Goal: Task Accomplishment & Management: Complete application form

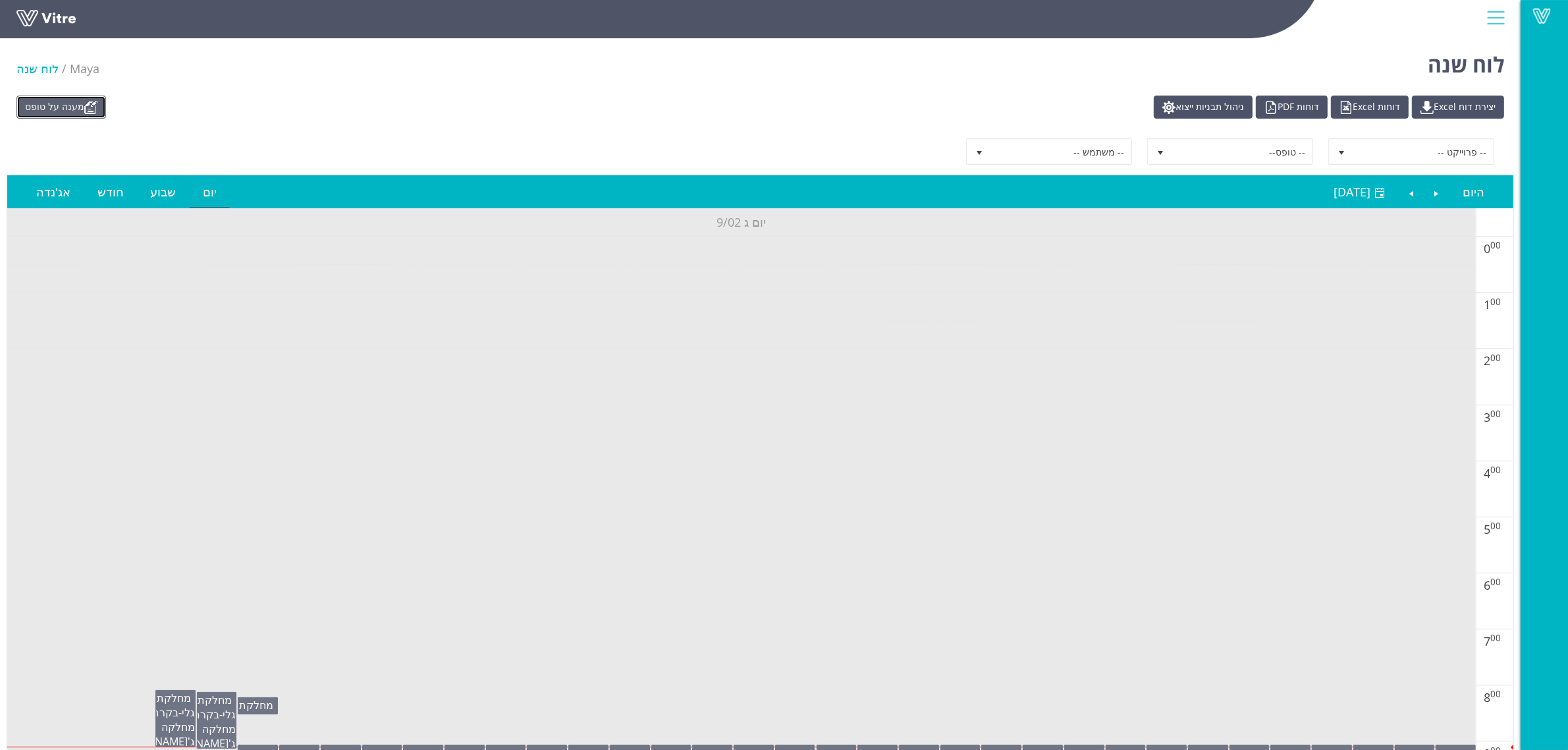
click at [81, 108] on link "מענה על טופס" at bounding box center [61, 107] width 90 height 23
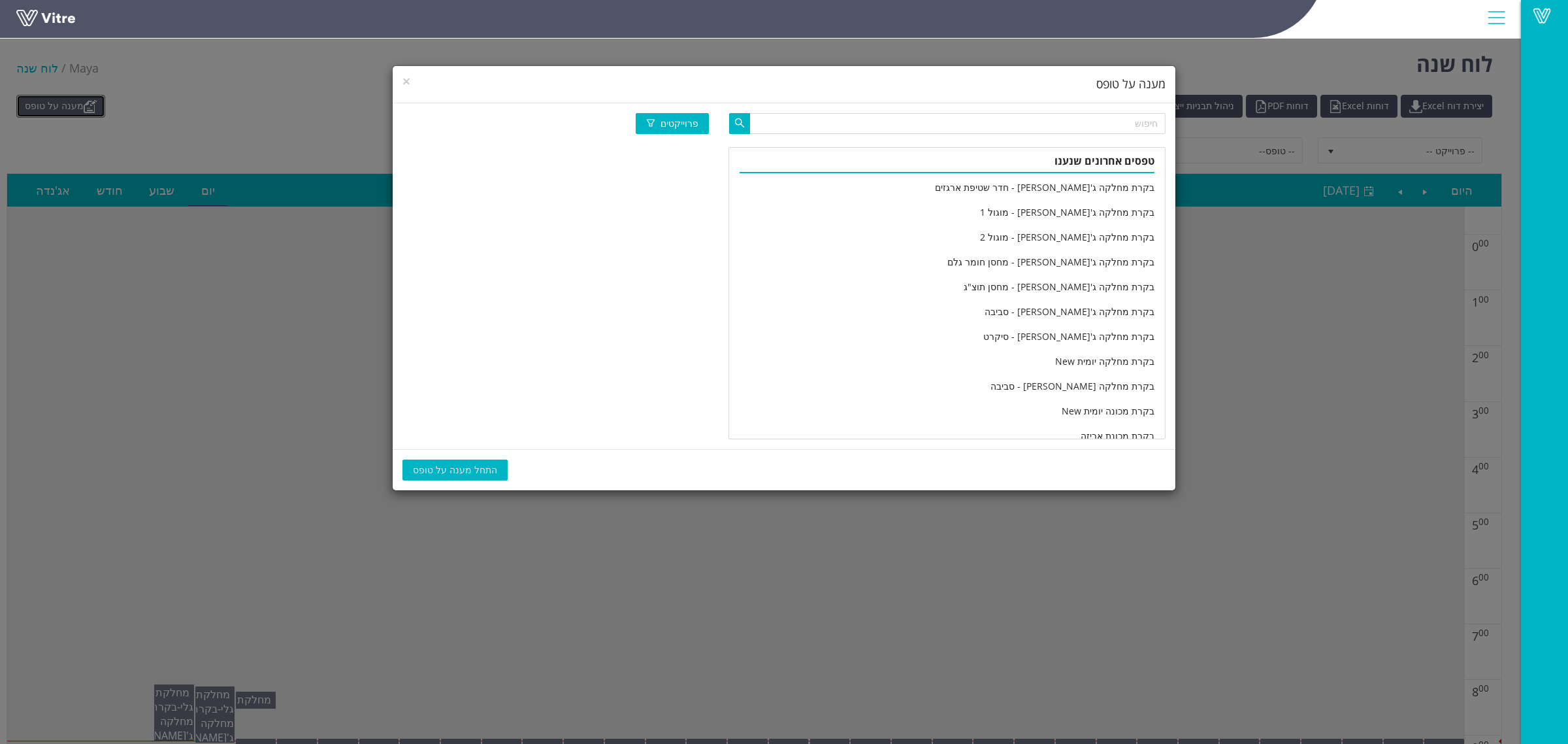
scroll to position [2178, 0]
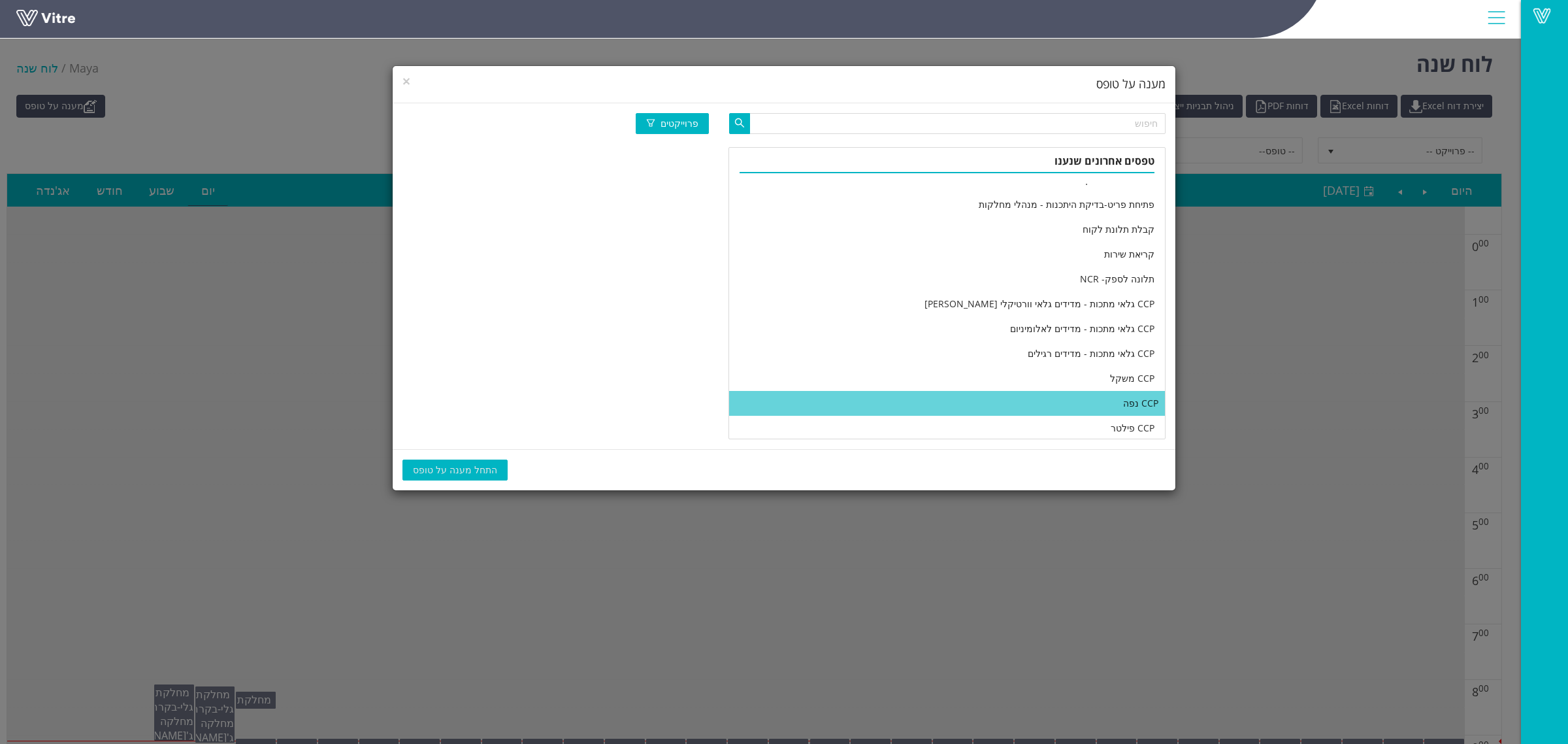
click at [933, 396] on li "CCP נפה" at bounding box center [947, 403] width 436 height 25
click at [466, 466] on span "התחל מענה על טופס" at bounding box center [455, 470] width 84 height 14
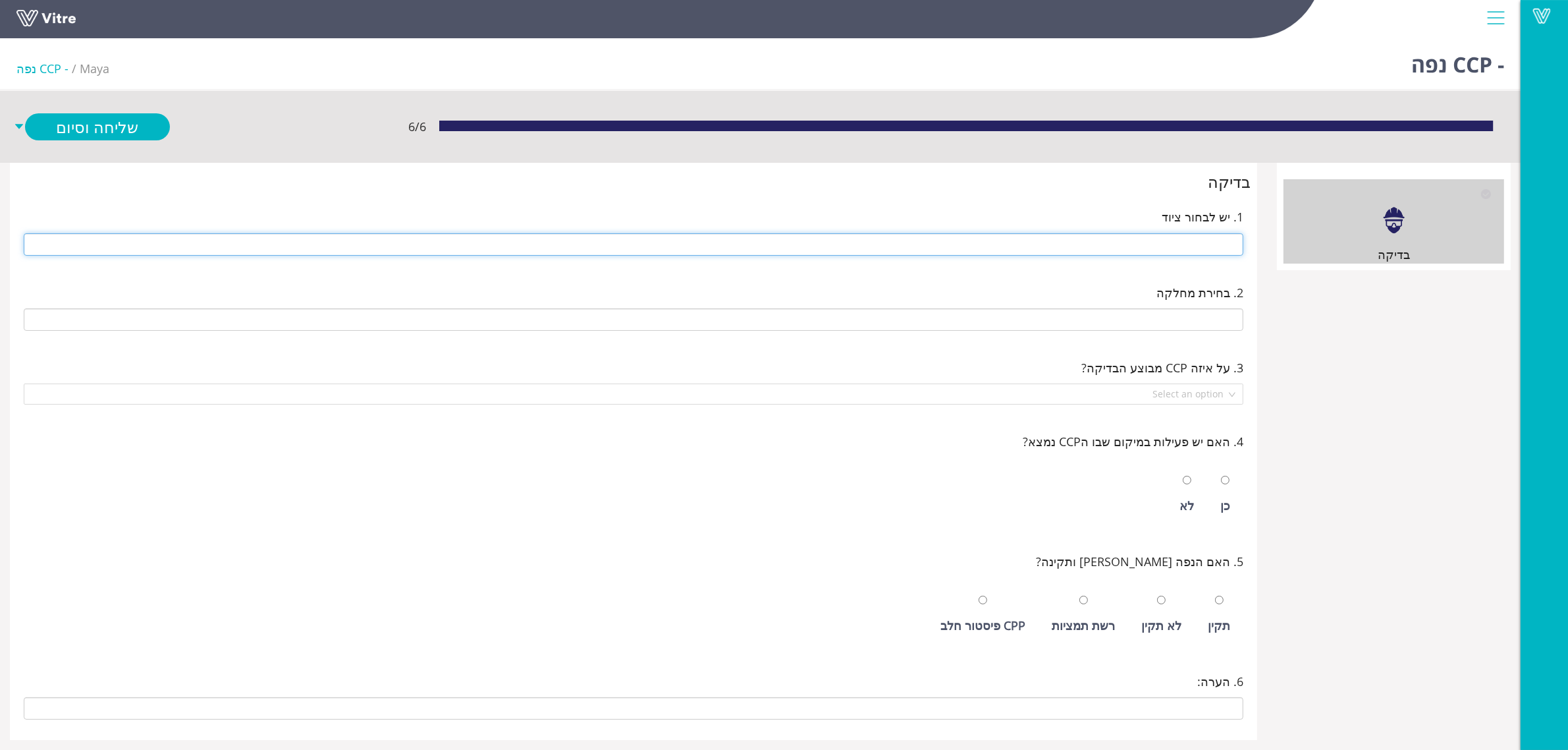
click at [1009, 239] on input "text" at bounding box center [633, 244] width 1220 height 22
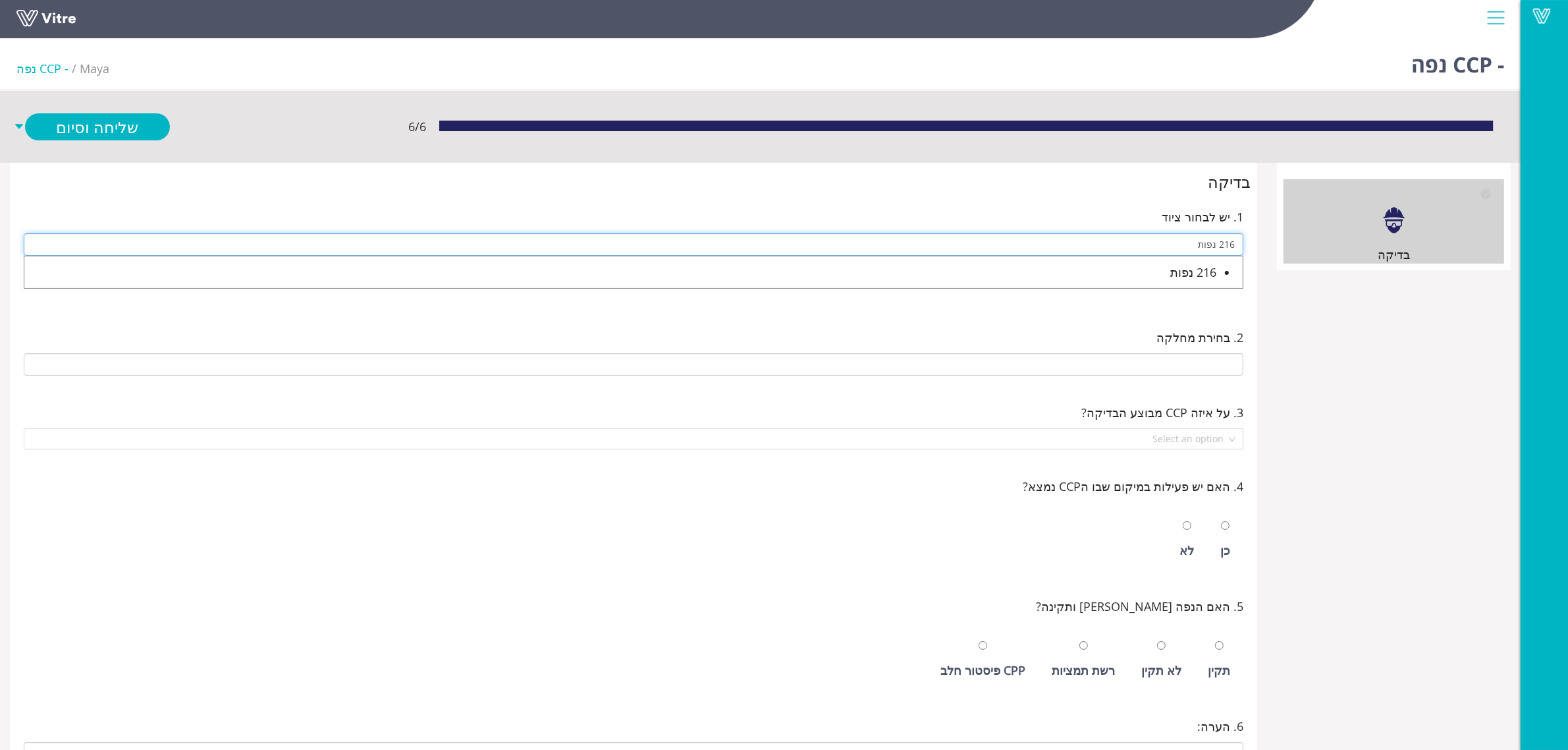
type input "216 נפות"
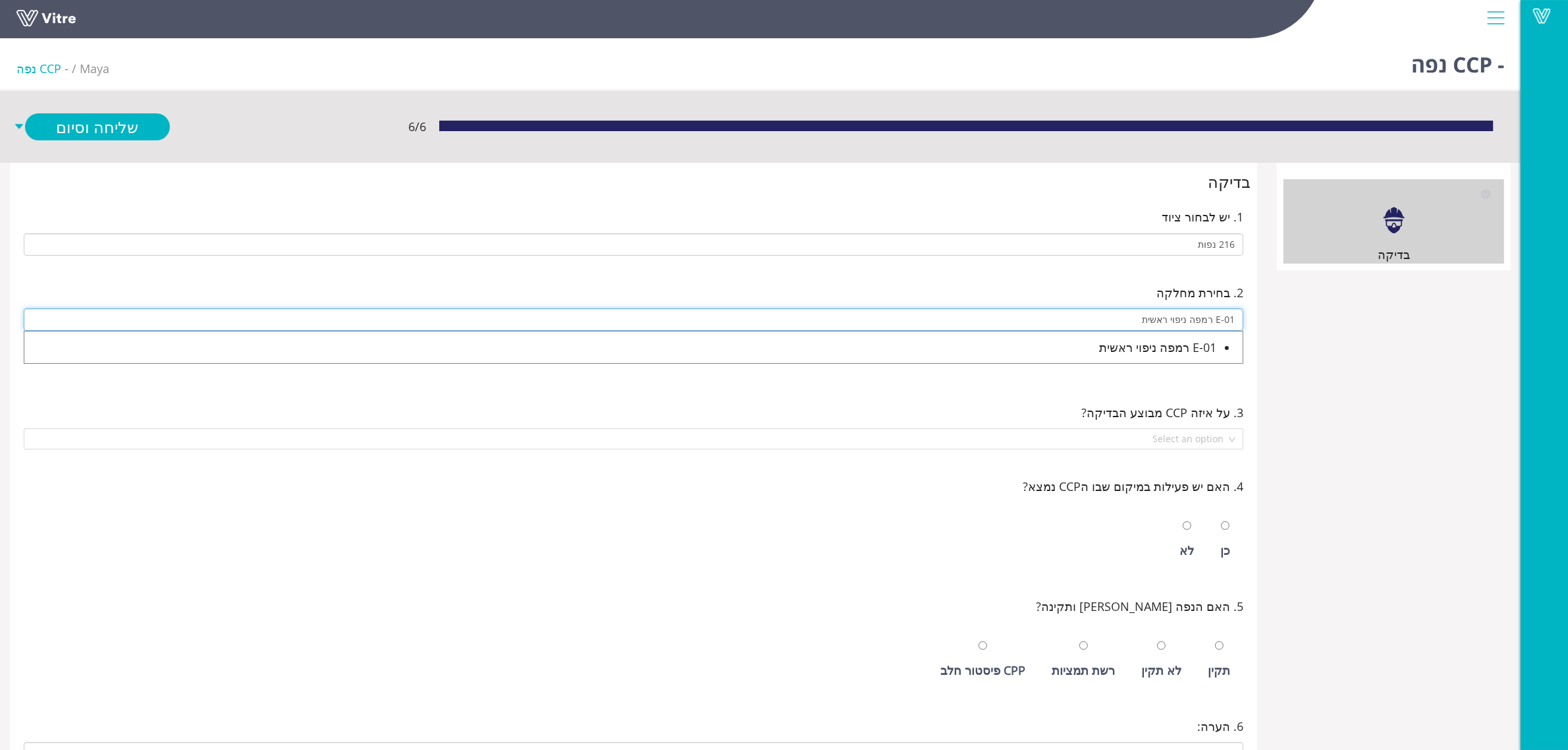
type input "E-01 רמפה ניפוי ראשית"
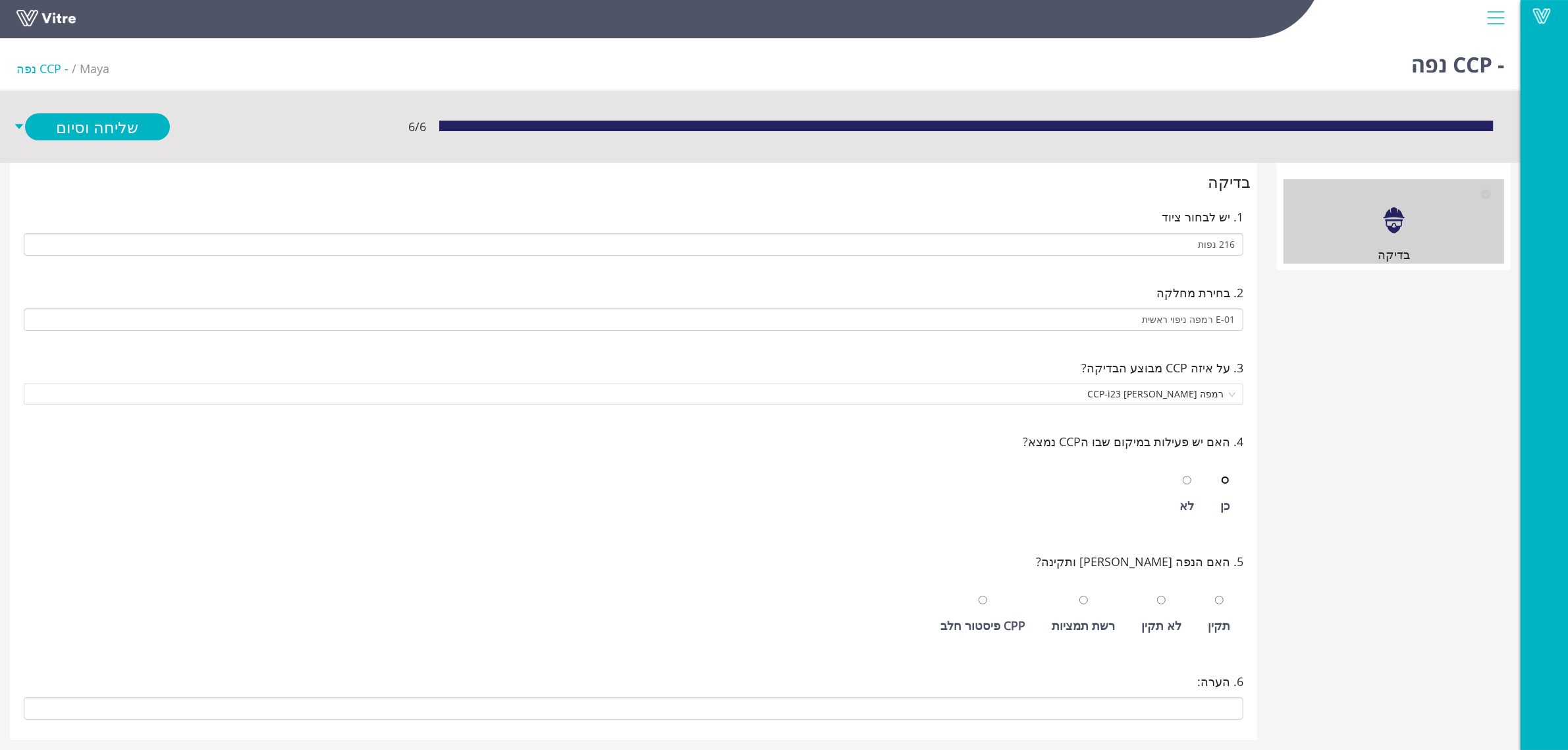
click at [1221, 476] on input "radio" at bounding box center [1225, 480] width 8 height 8
radio input "true"
click at [1215, 596] on input "radio" at bounding box center [1220, 600] width 8 height 8
radio input "true"
click at [106, 158] on link "שלח ופתח חדש" at bounding box center [97, 155] width 145 height 27
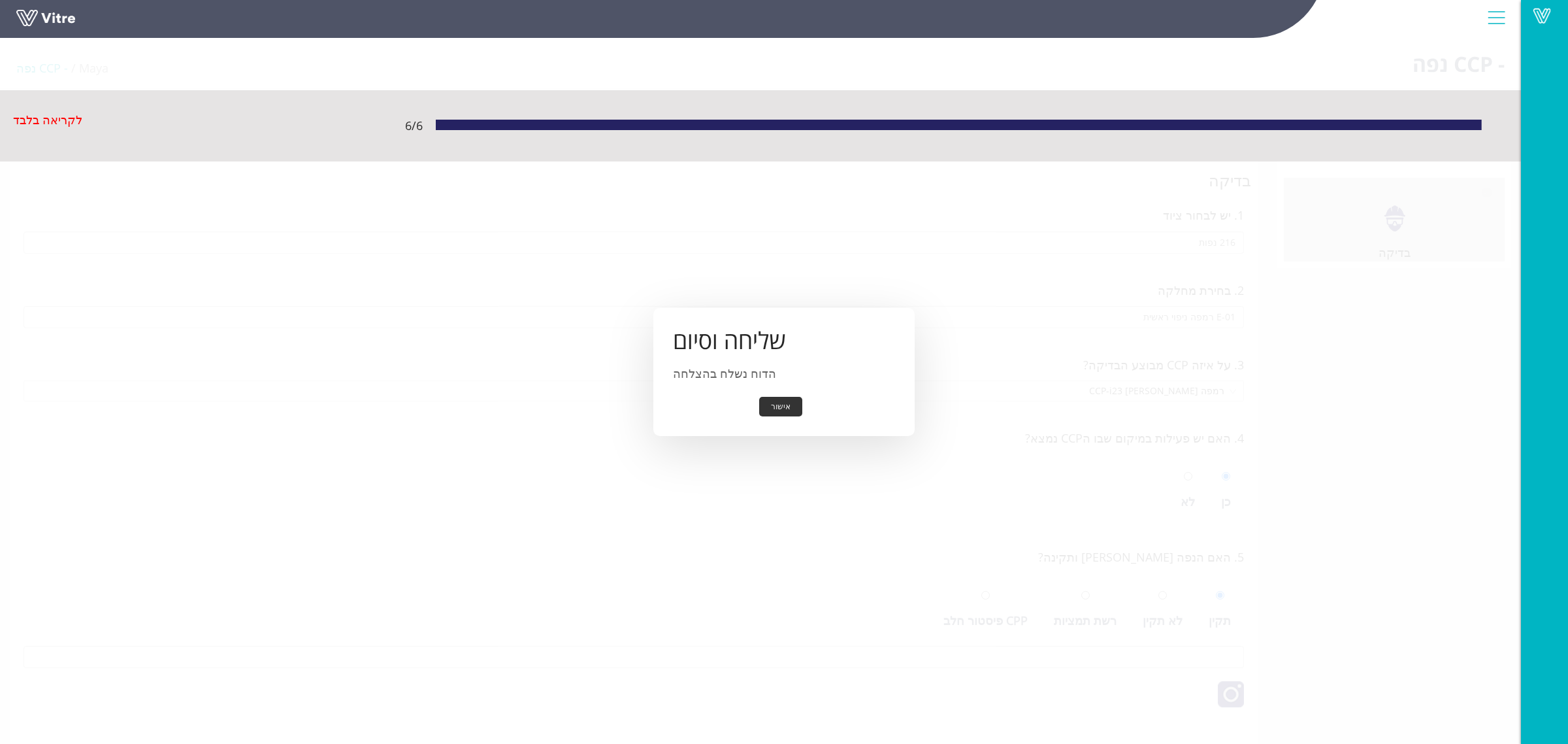
click at [773, 404] on button "אישור" at bounding box center [781, 406] width 43 height 20
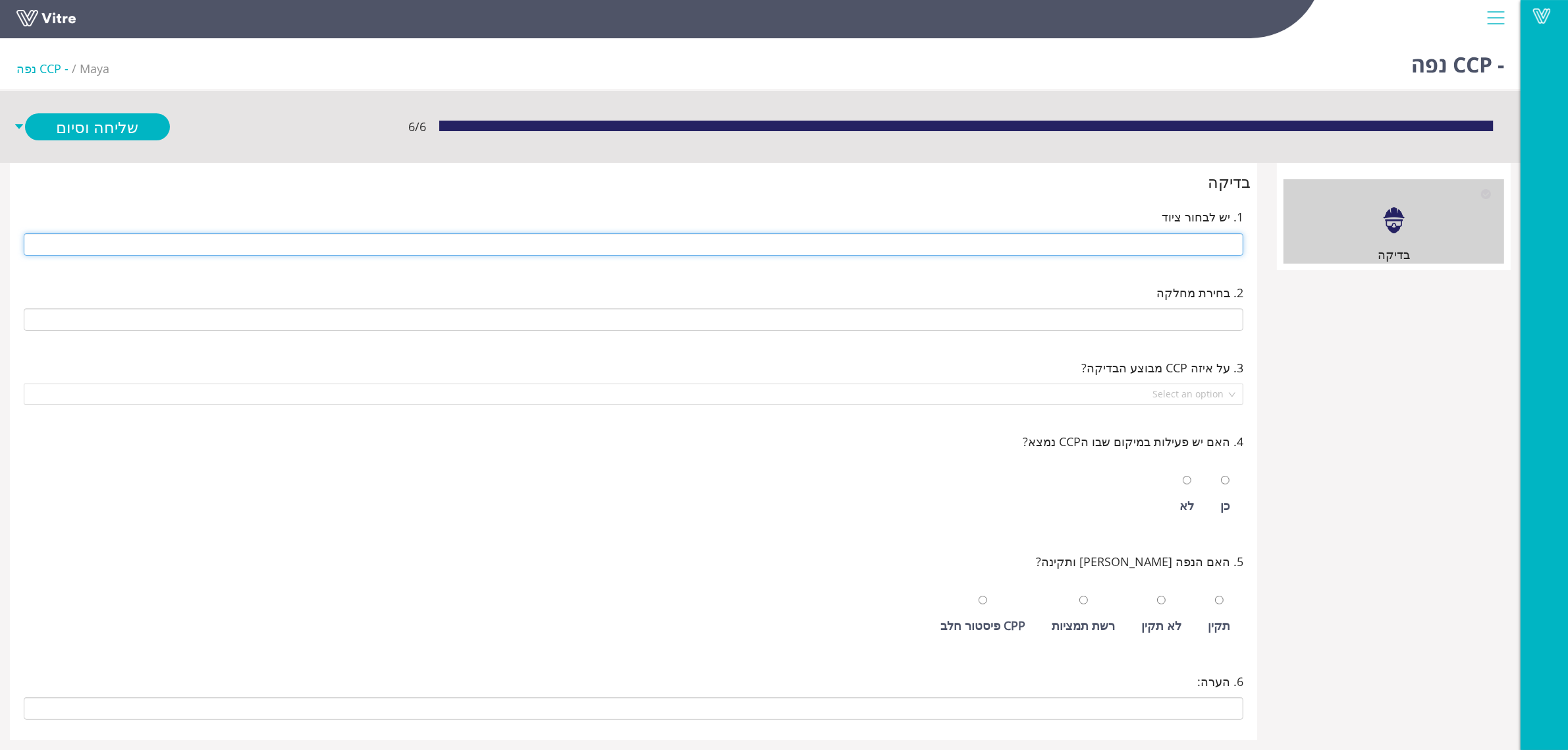
click at [975, 247] on input "text" at bounding box center [633, 244] width 1220 height 22
type input "216 נפות"
type input "E-01 רמפה ניפוי ראשית"
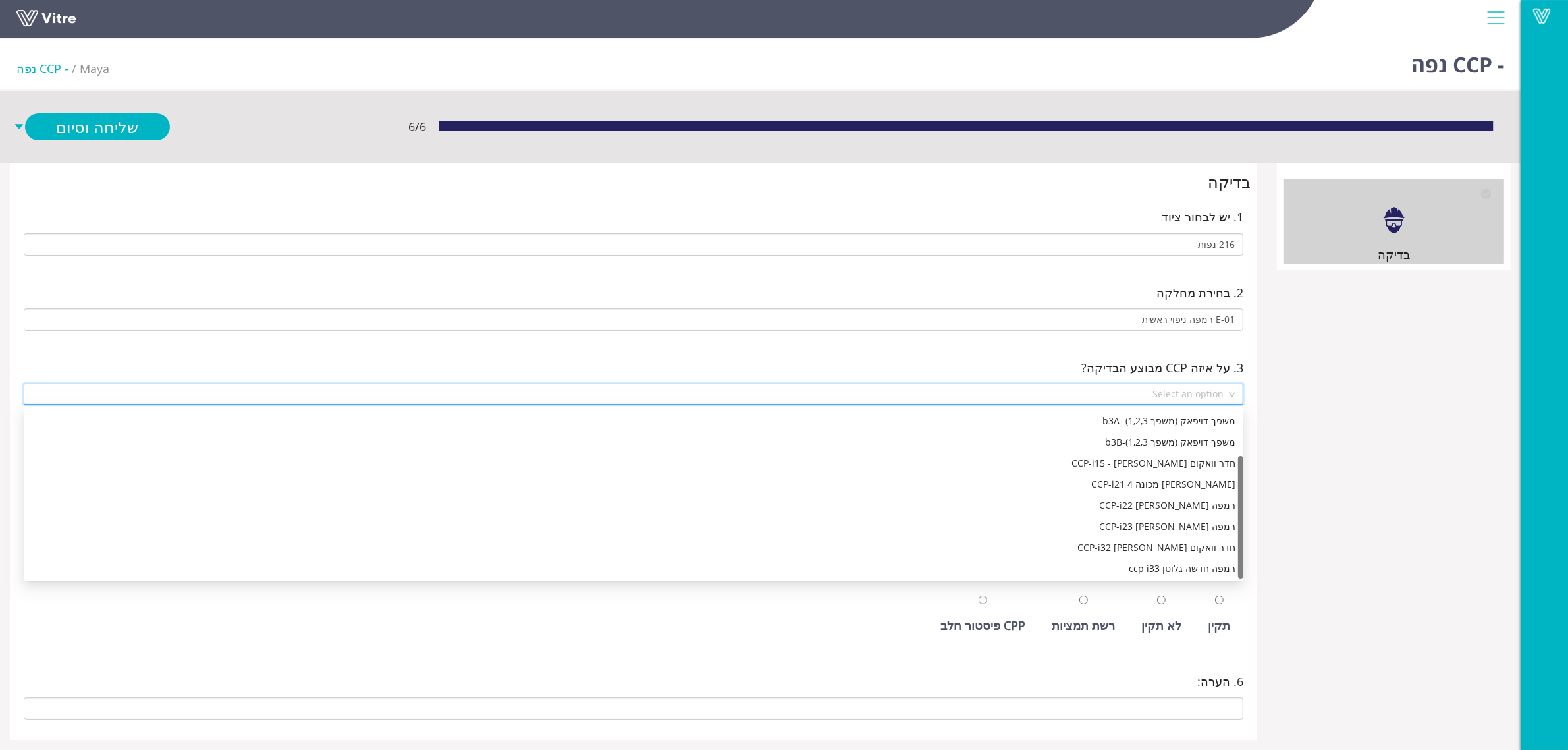
scroll to position [63, 0]
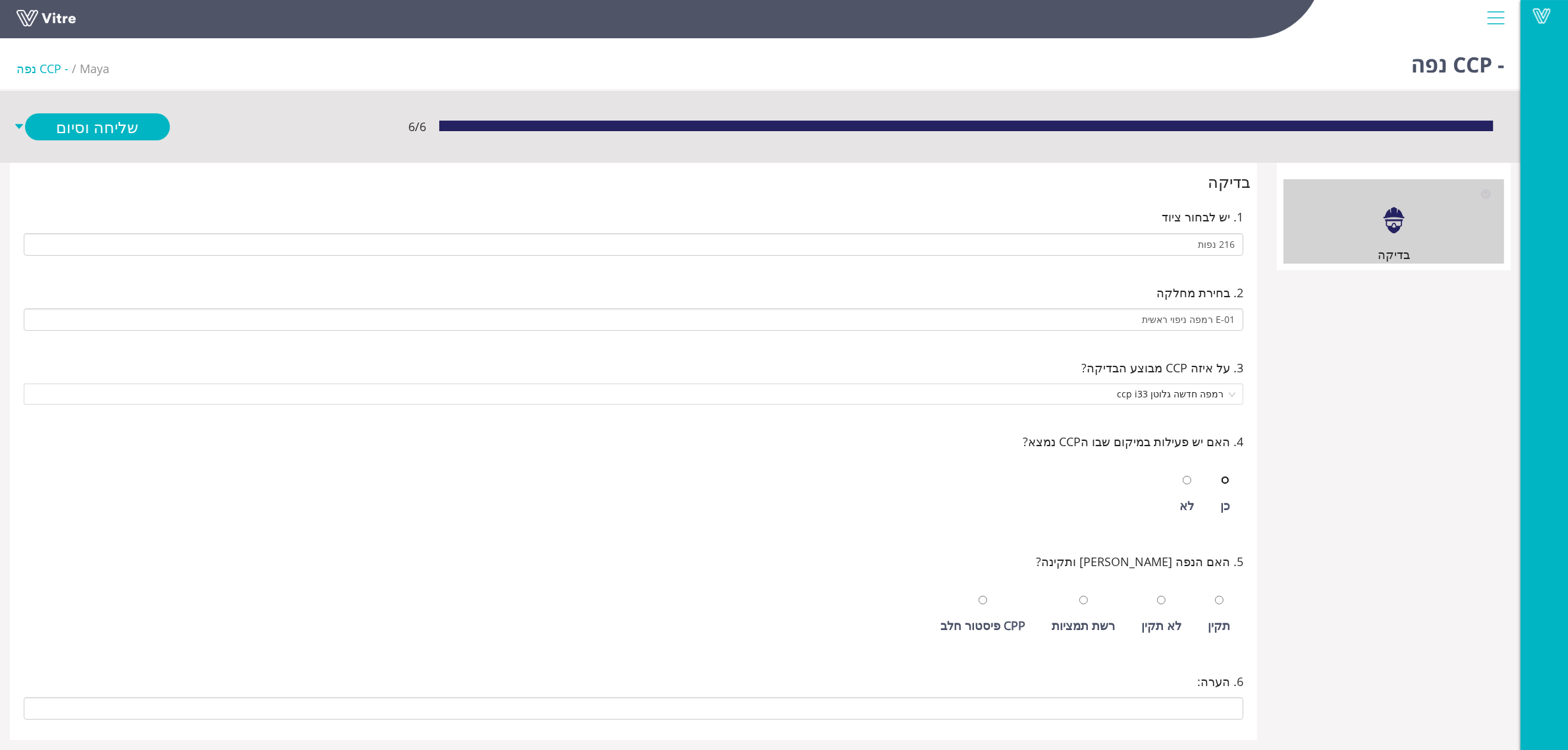
click at [1221, 476] on input "radio" at bounding box center [1225, 480] width 8 height 8
radio input "true"
click at [1215, 596] on input "radio" at bounding box center [1220, 600] width 8 height 8
radio input "true"
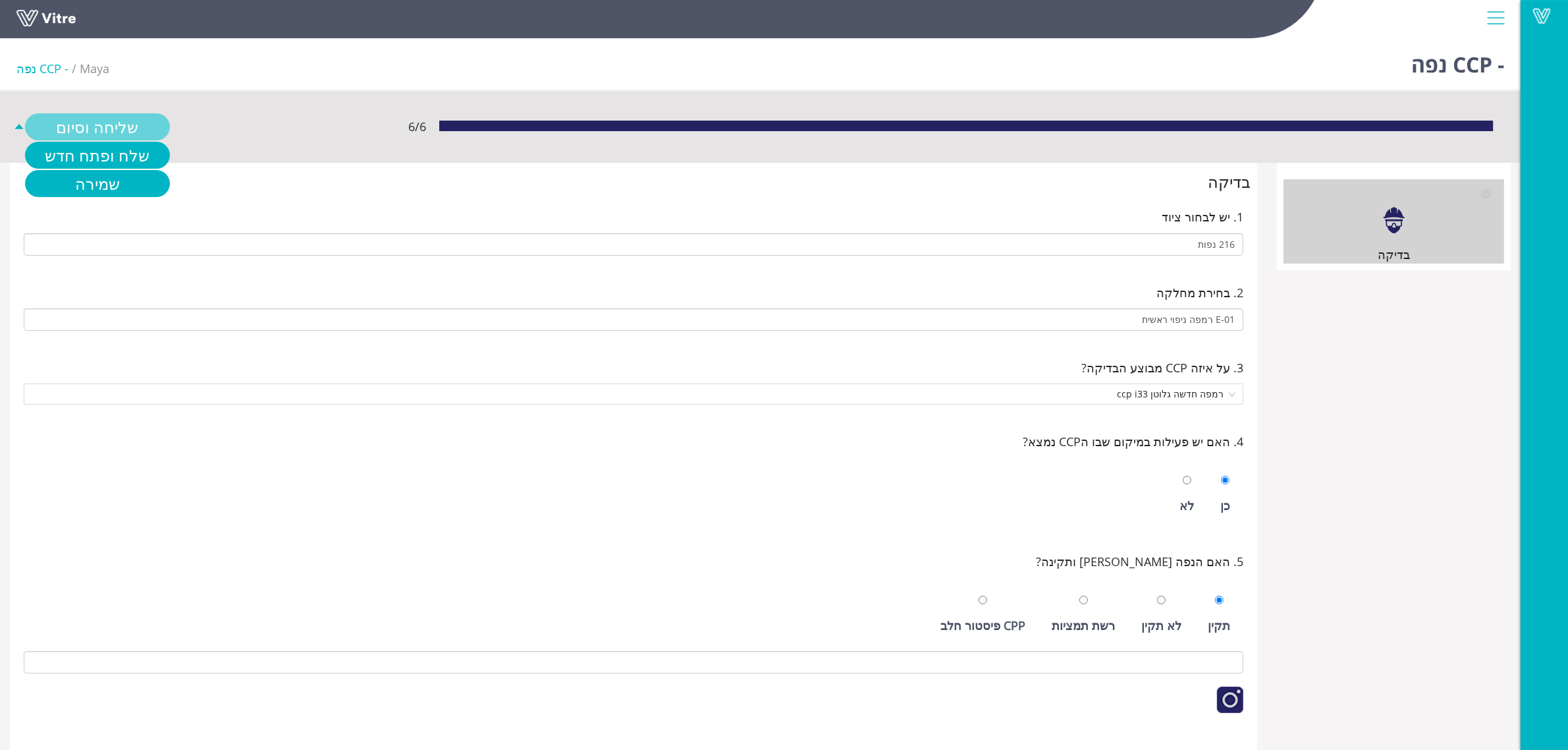
click at [119, 136] on link "שליחה וסיום" at bounding box center [97, 126] width 145 height 27
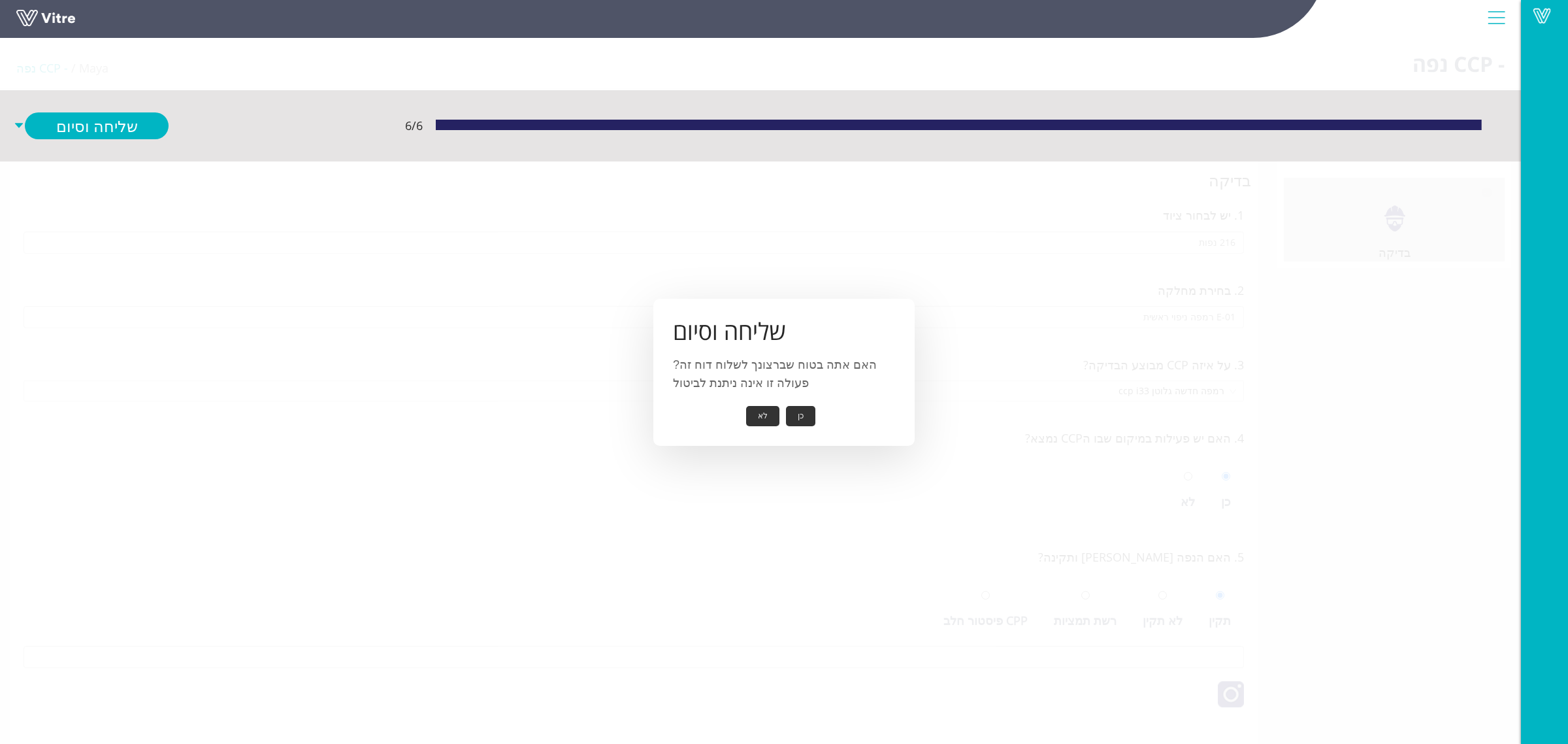
click at [801, 418] on button "כן" at bounding box center [801, 415] width 30 height 20
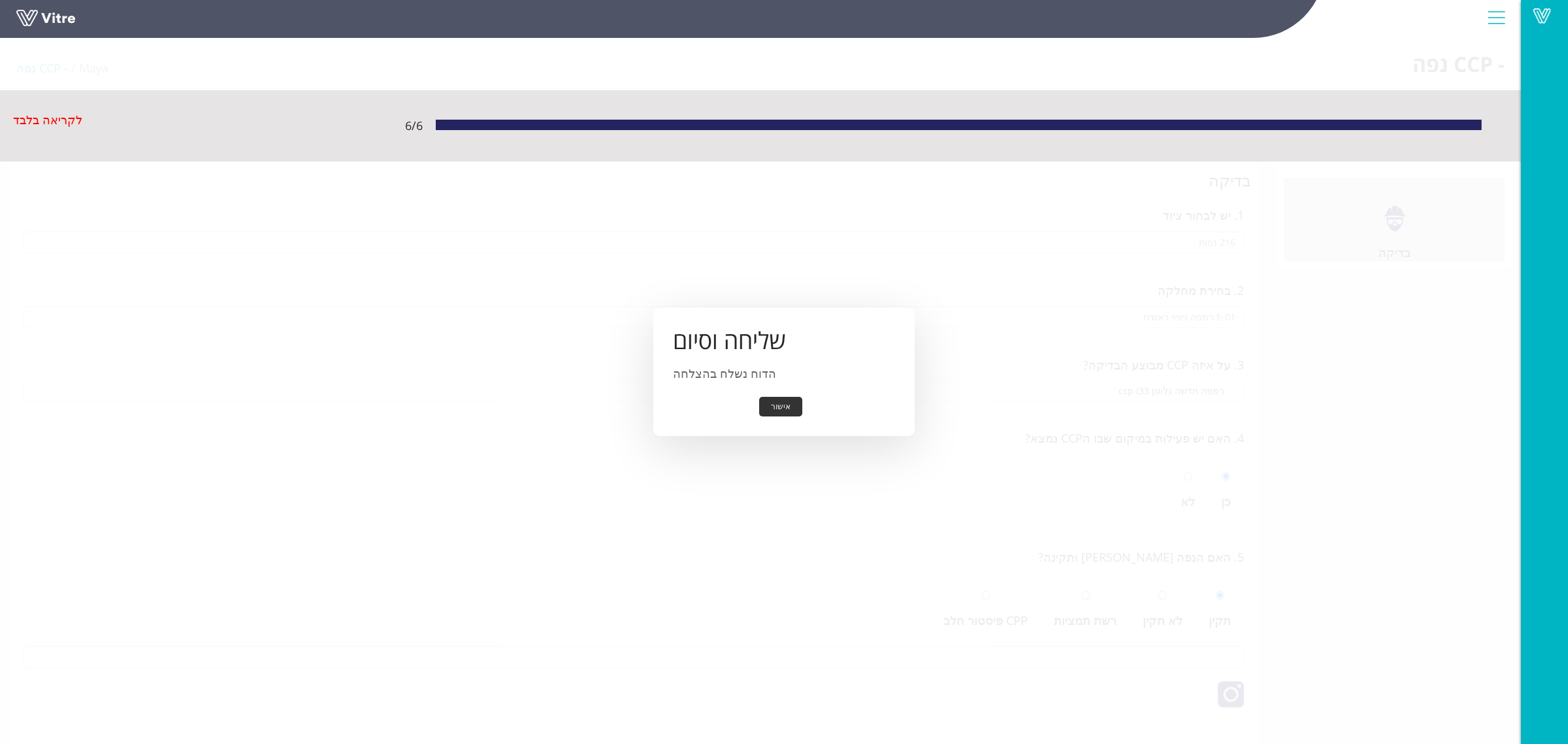
click at [788, 414] on button "אישור" at bounding box center [781, 406] width 43 height 20
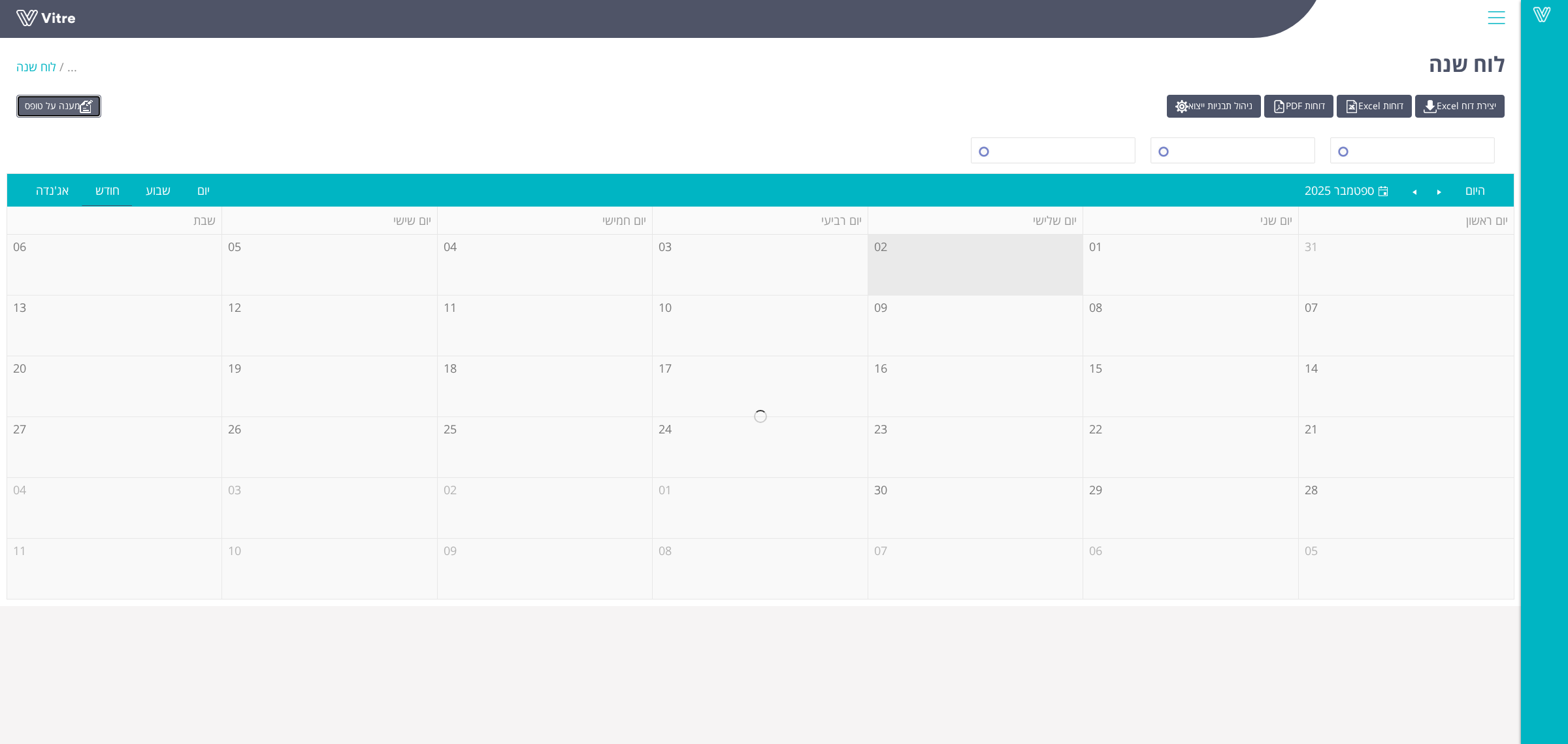
click at [90, 100] on img at bounding box center [86, 106] width 13 height 13
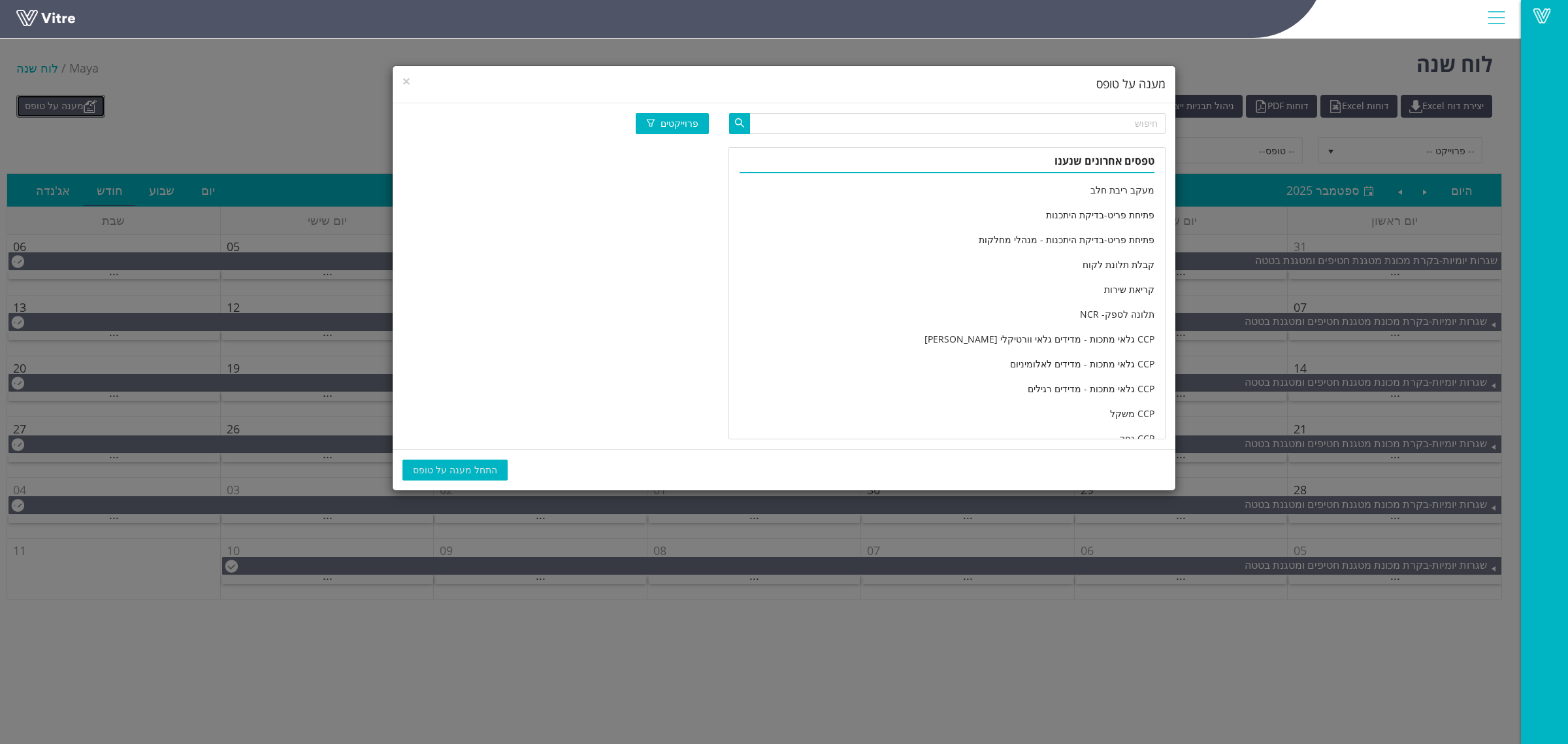
scroll to position [2178, 0]
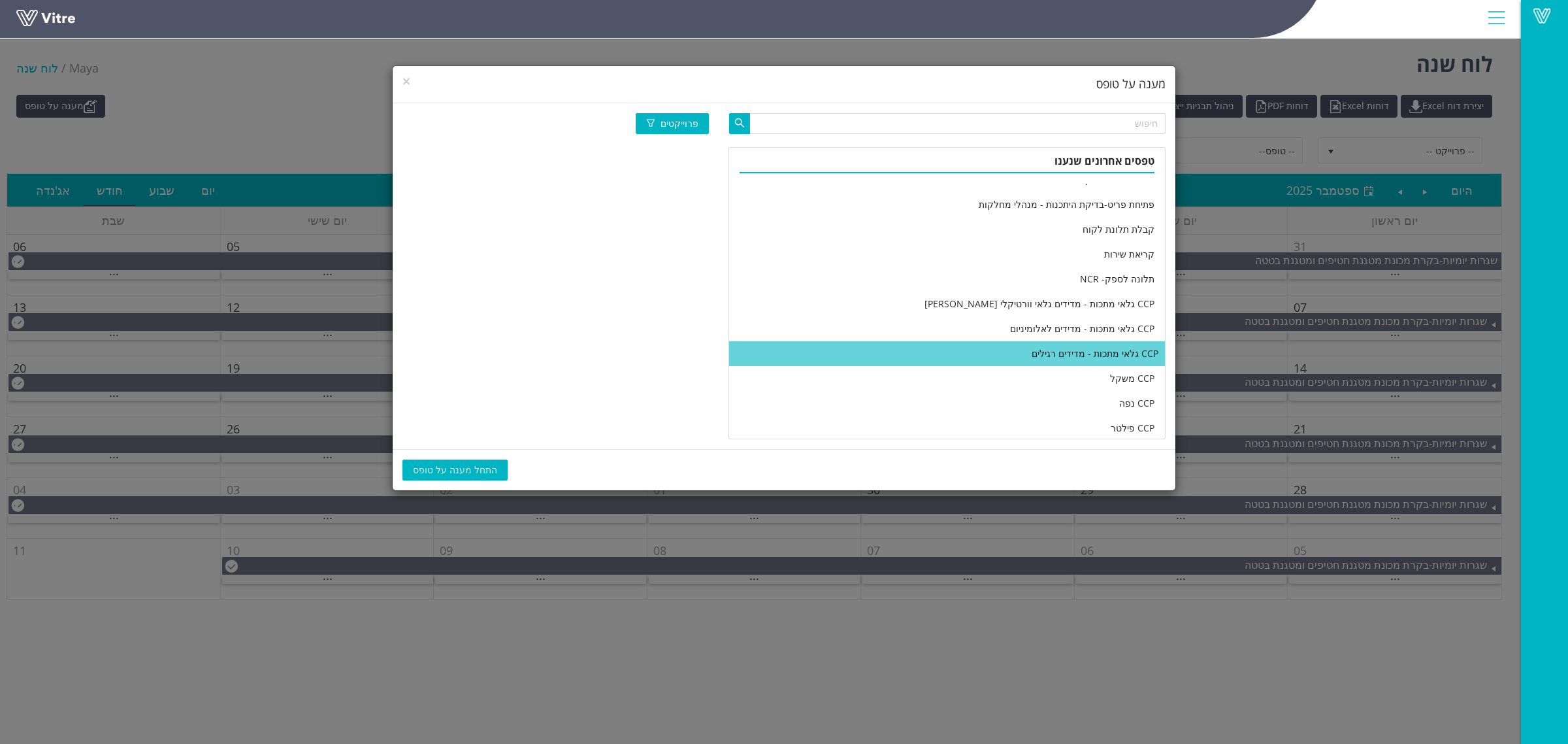
click at [945, 350] on li "CCP גלאי מתכות - מדידים רגילים" at bounding box center [947, 353] width 436 height 25
click at [446, 468] on span "התחל מענה על טופס" at bounding box center [455, 470] width 84 height 14
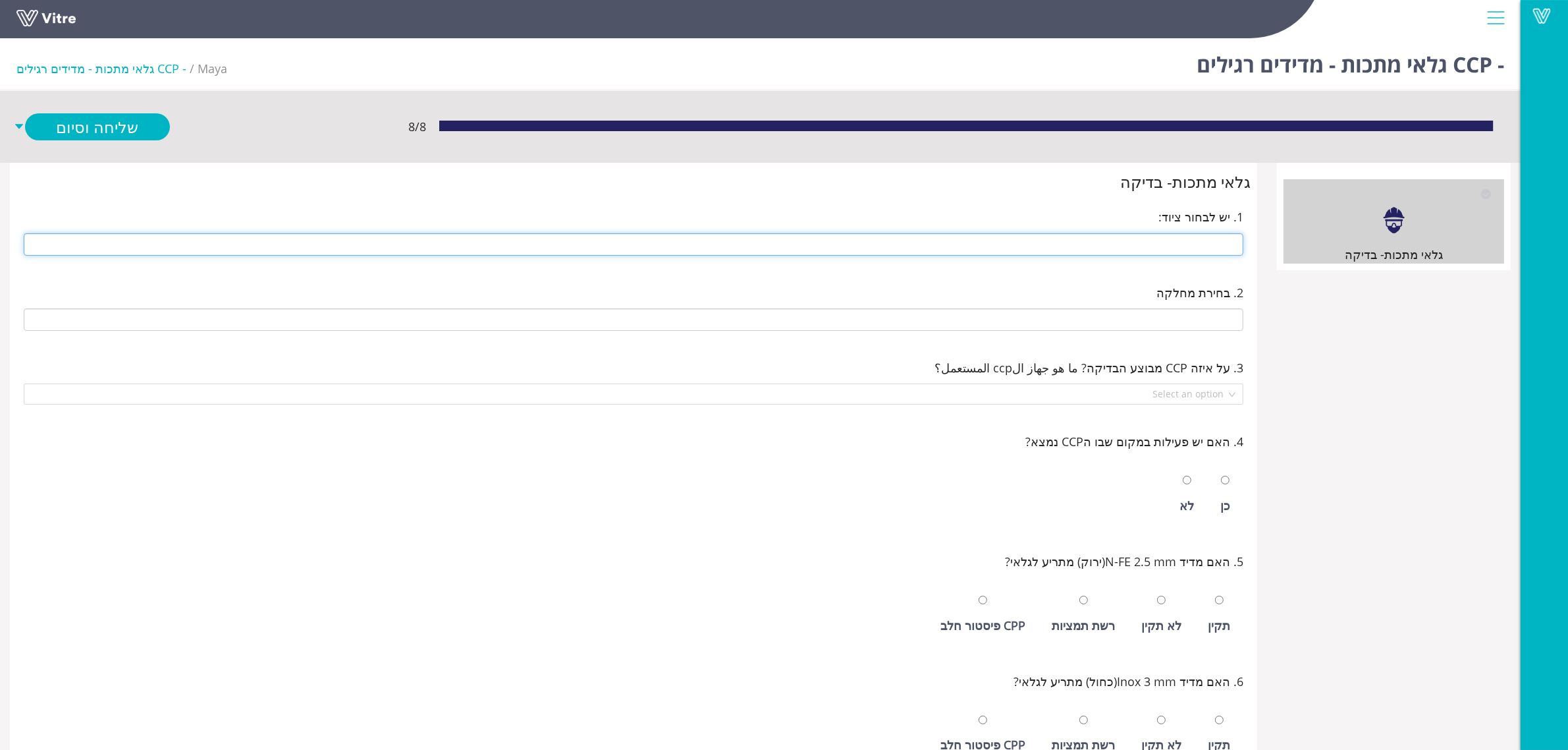
click at [1111, 251] on input "text" at bounding box center [633, 244] width 1220 height 22
type input "246 1/2 קילו סלקטד"
type input "CCP-i32 סלקטד 246"
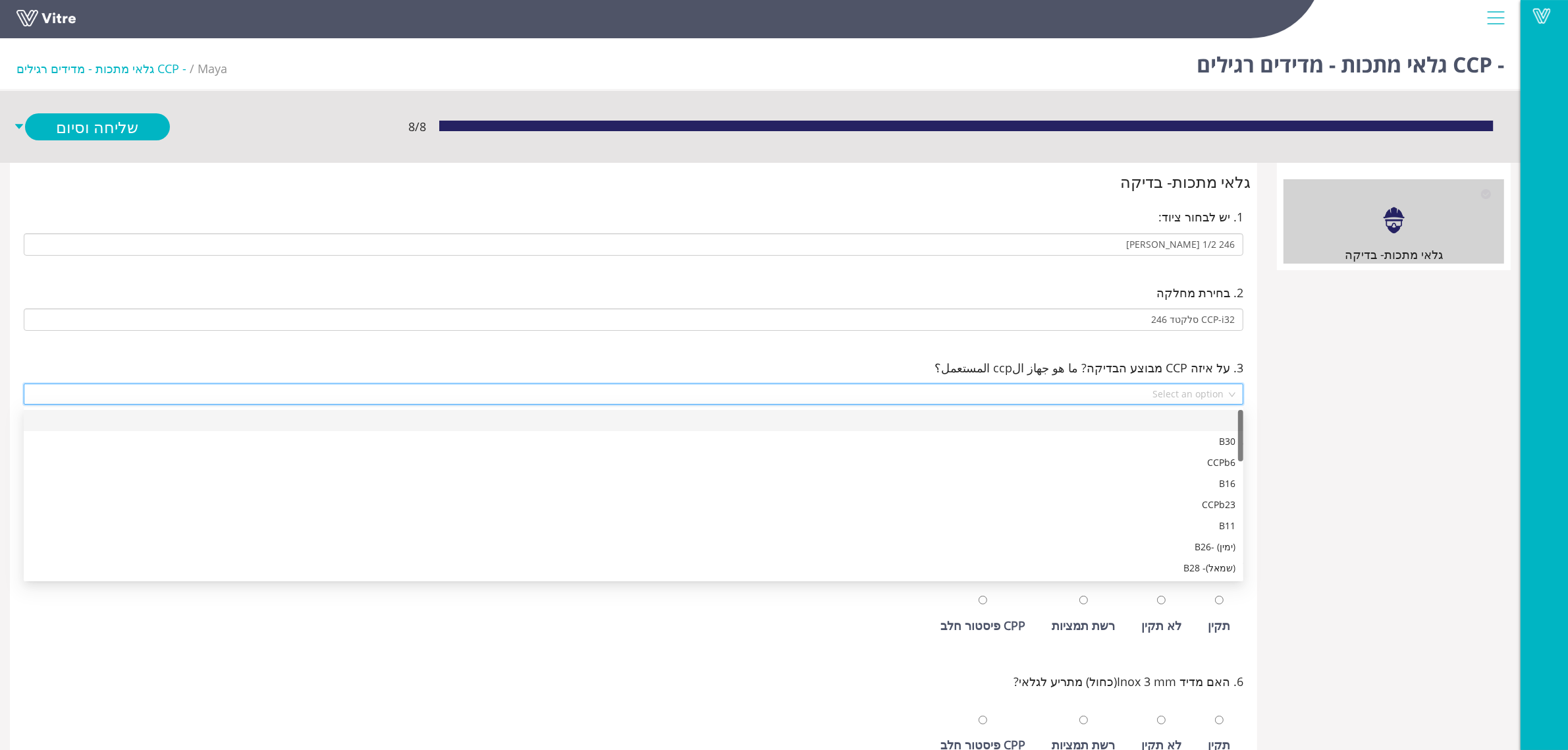
scroll to position [442, 0]
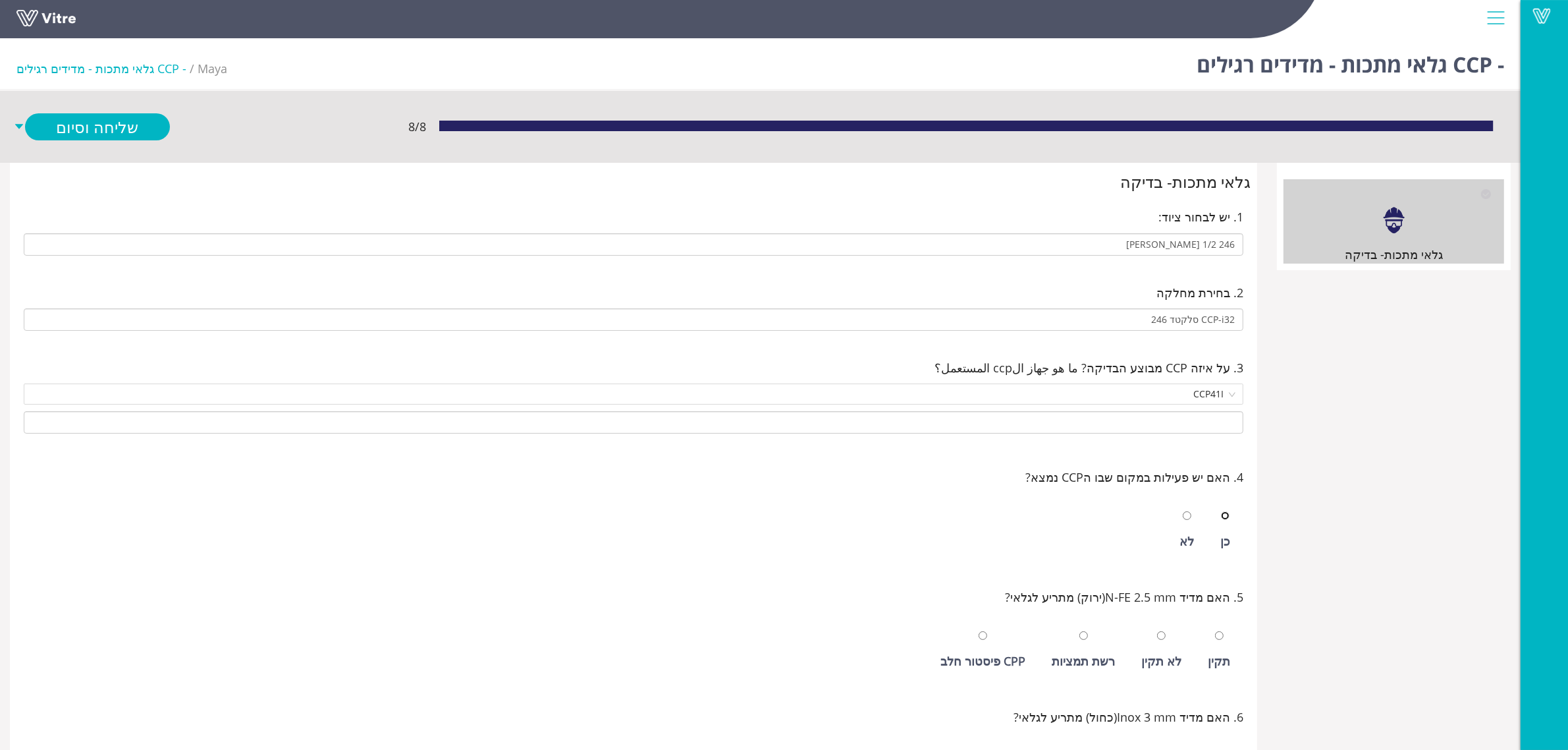
click at [1221, 511] on input "radio" at bounding box center [1225, 515] width 8 height 8
radio input "true"
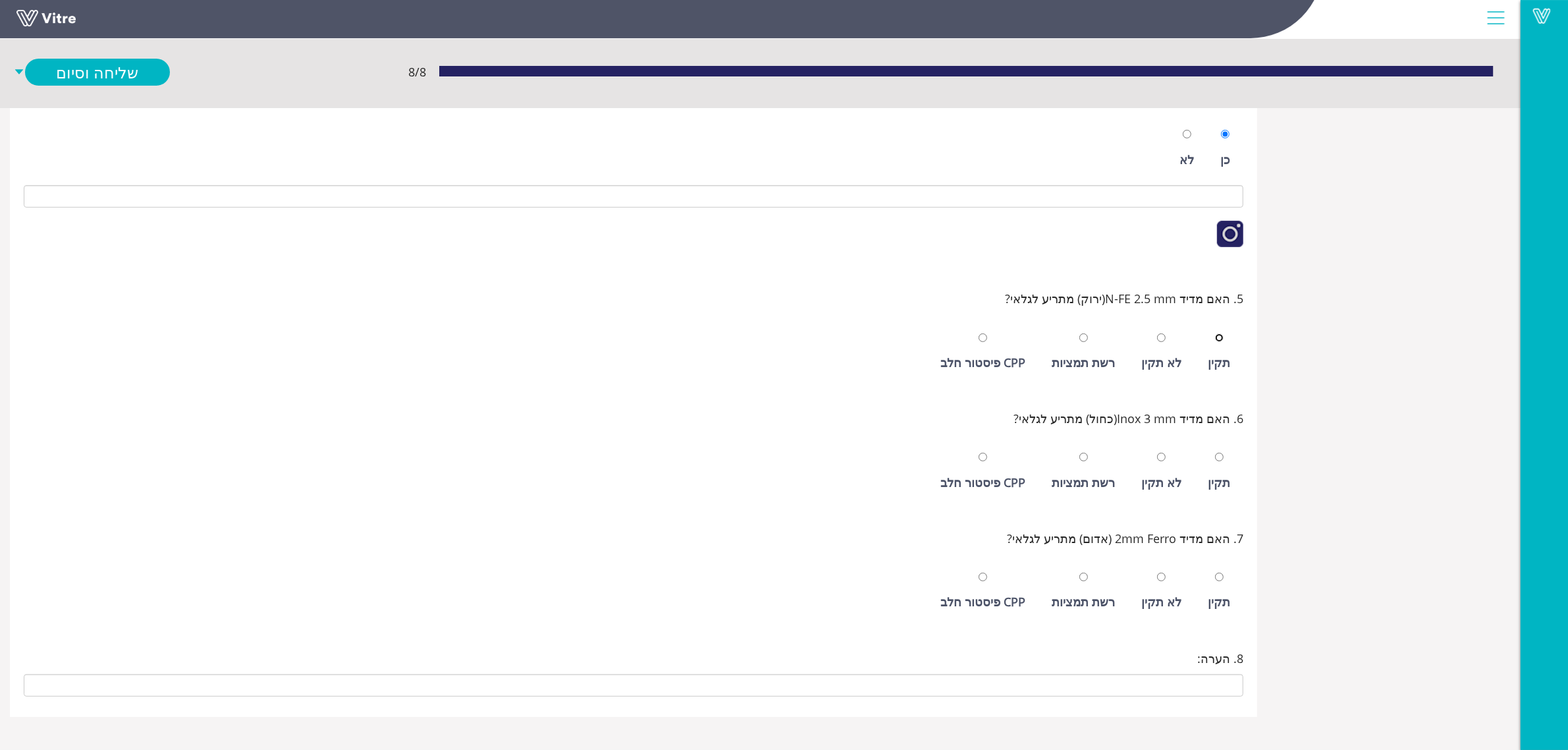
click at [1215, 333] on input "radio" at bounding box center [1220, 338] width 8 height 8
radio input "true"
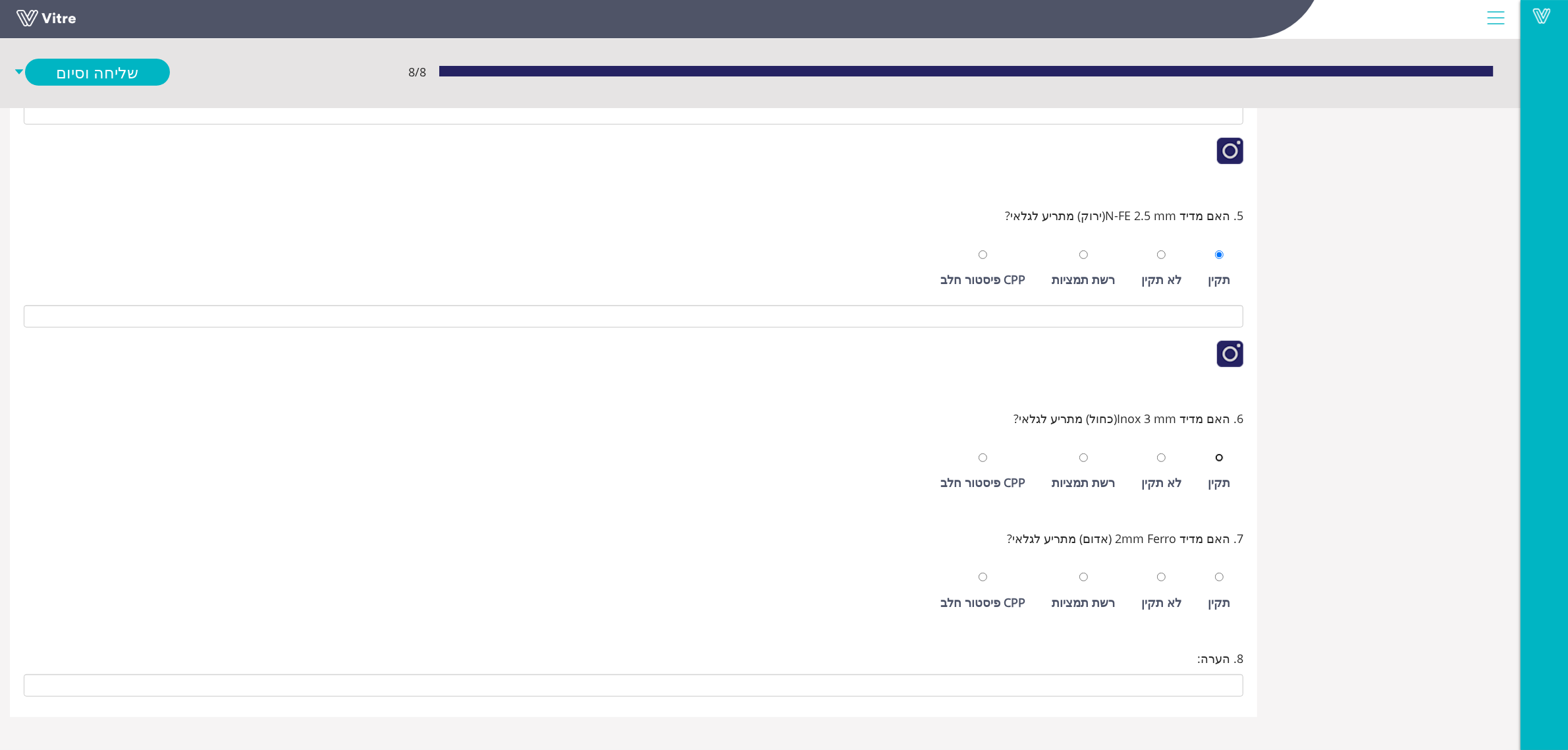
click at [1215, 453] on input "radio" at bounding box center [1220, 458] width 8 height 8
radio input "true"
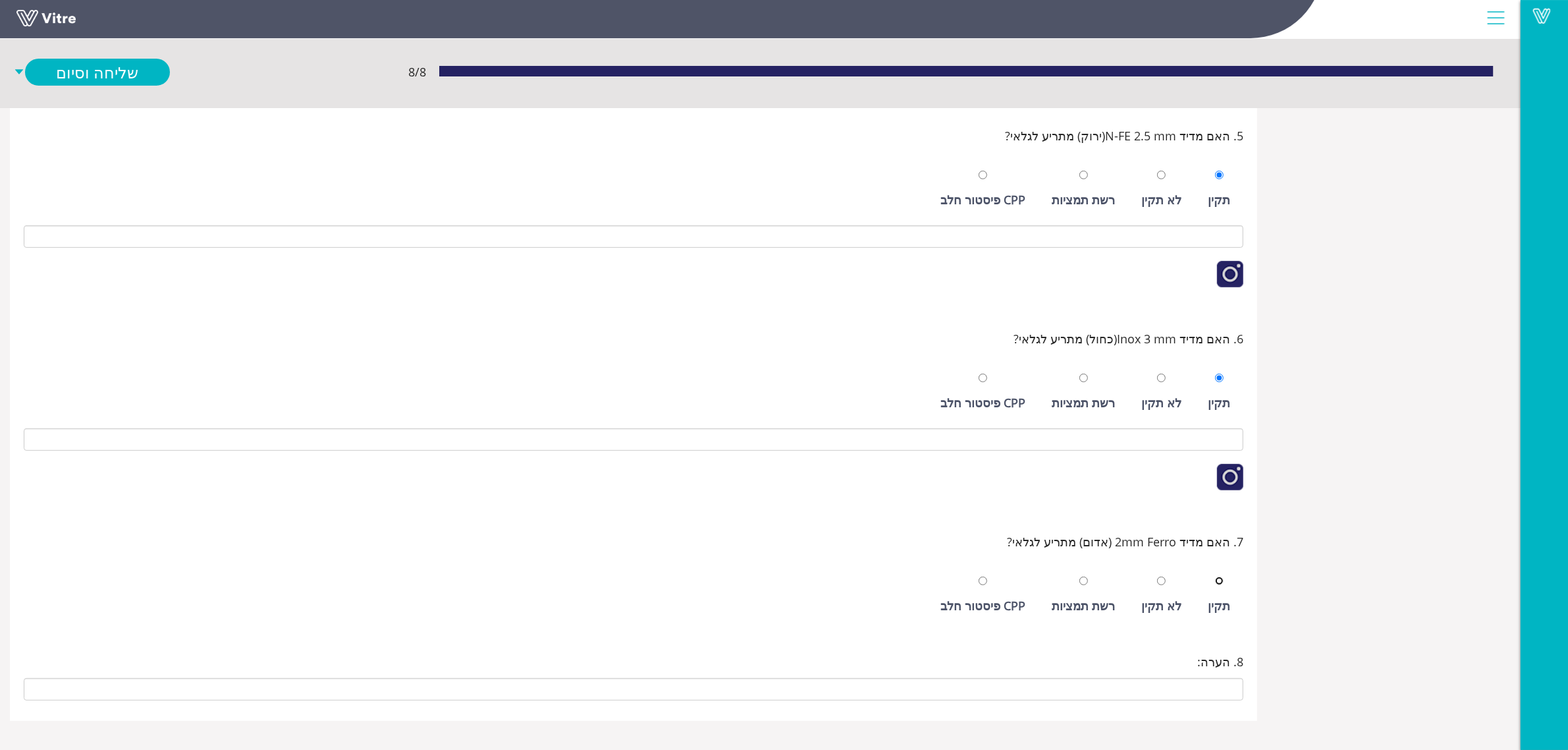
scroll to position [551, 0]
click at [1215, 573] on input "radio" at bounding box center [1220, 577] width 8 height 8
radio input "true"
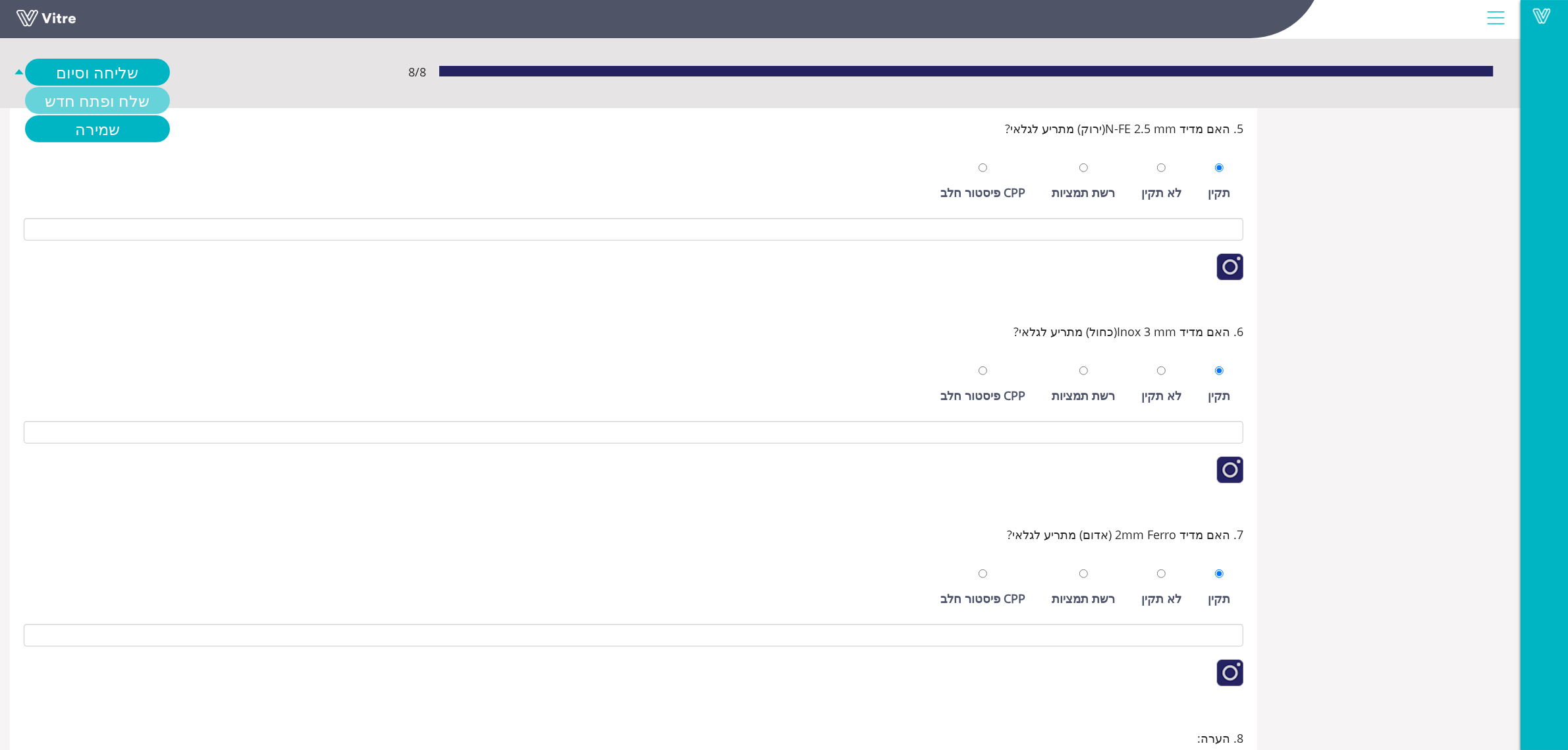
click at [117, 103] on link "שלח ופתח חדש" at bounding box center [97, 100] width 145 height 27
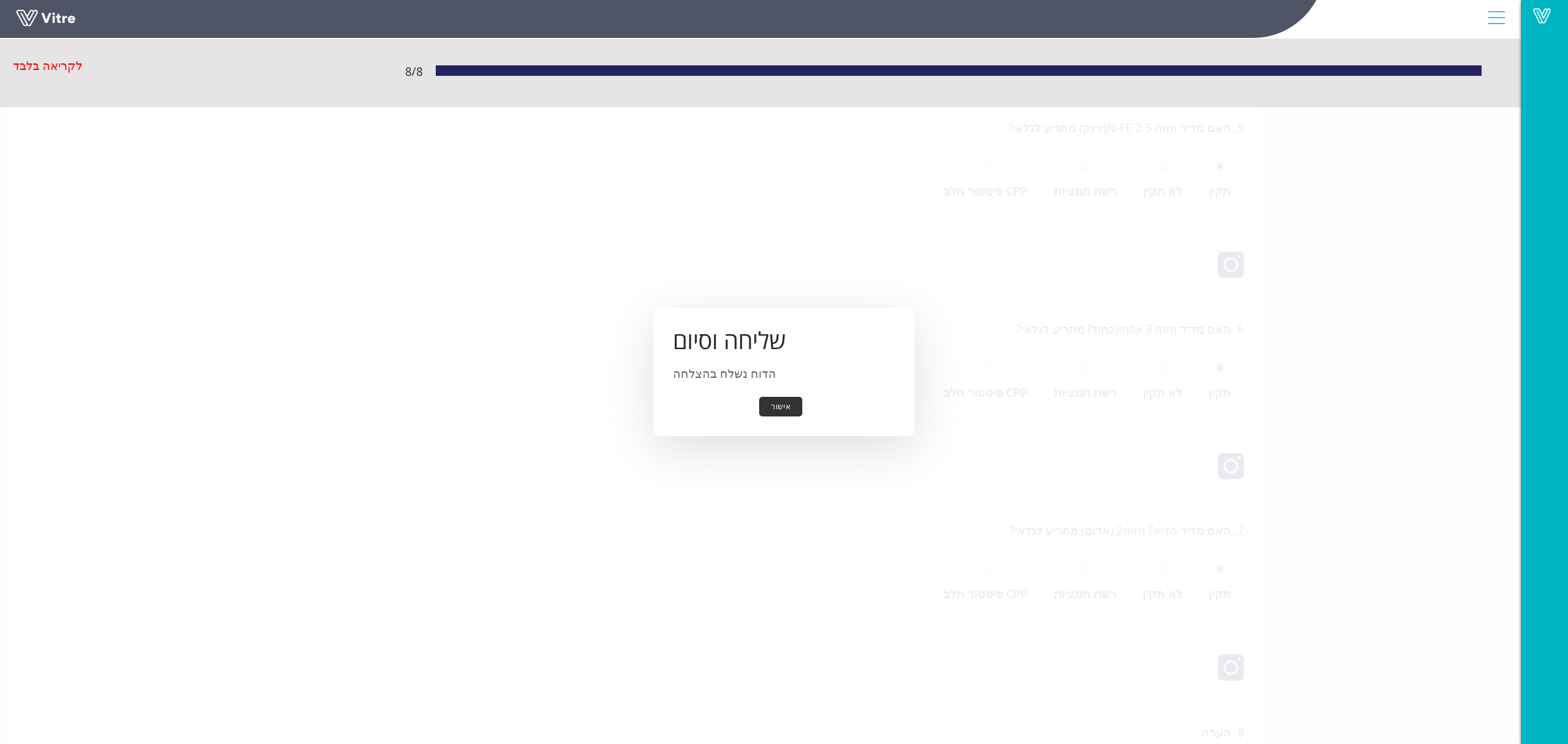
click at [778, 410] on button "אישור" at bounding box center [781, 406] width 43 height 20
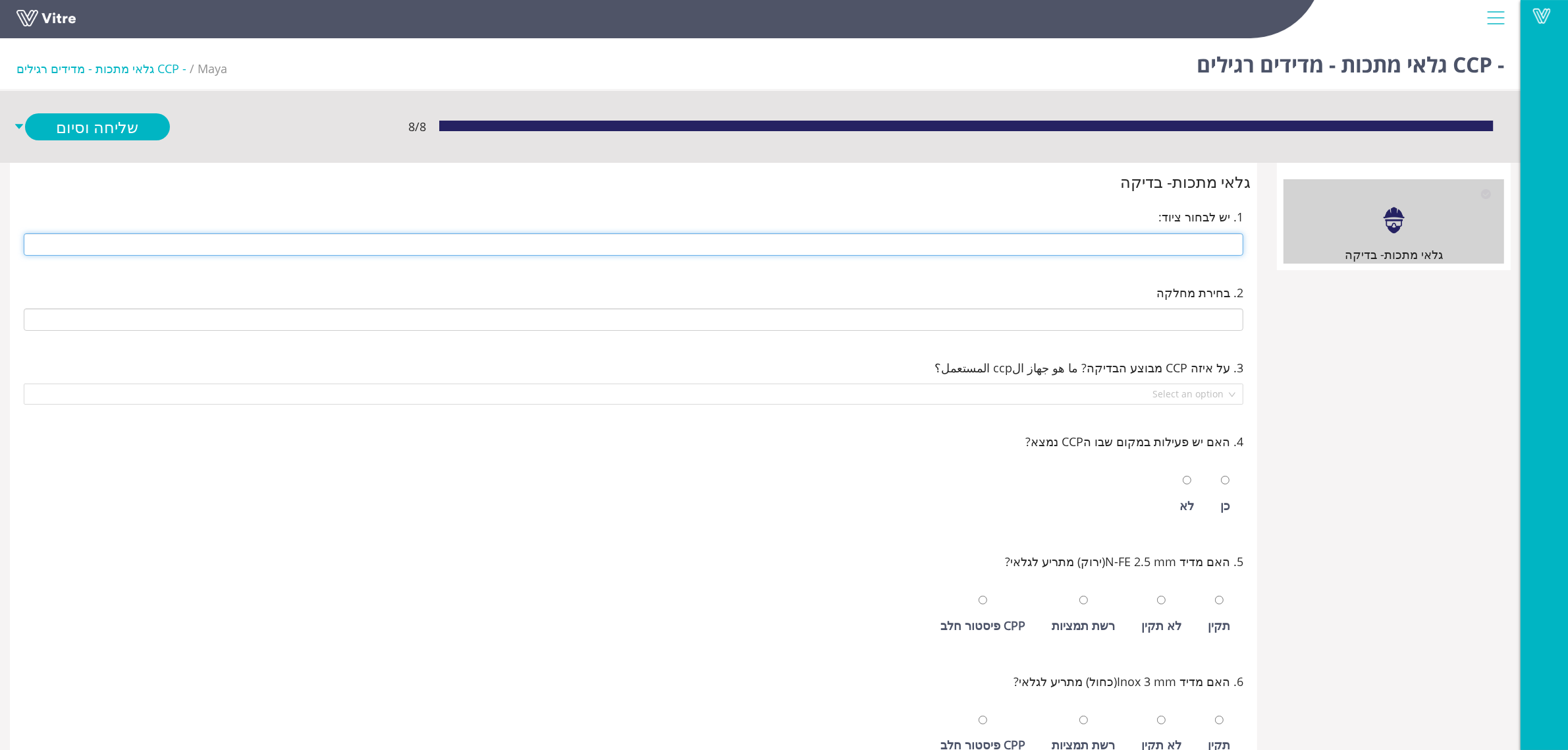
click at [1036, 246] on input "text" at bounding box center [633, 244] width 1220 height 22
type input "247 דויפאק גלוטן עמנואל"
type input "E-05 חדר אריזת גלוטן"
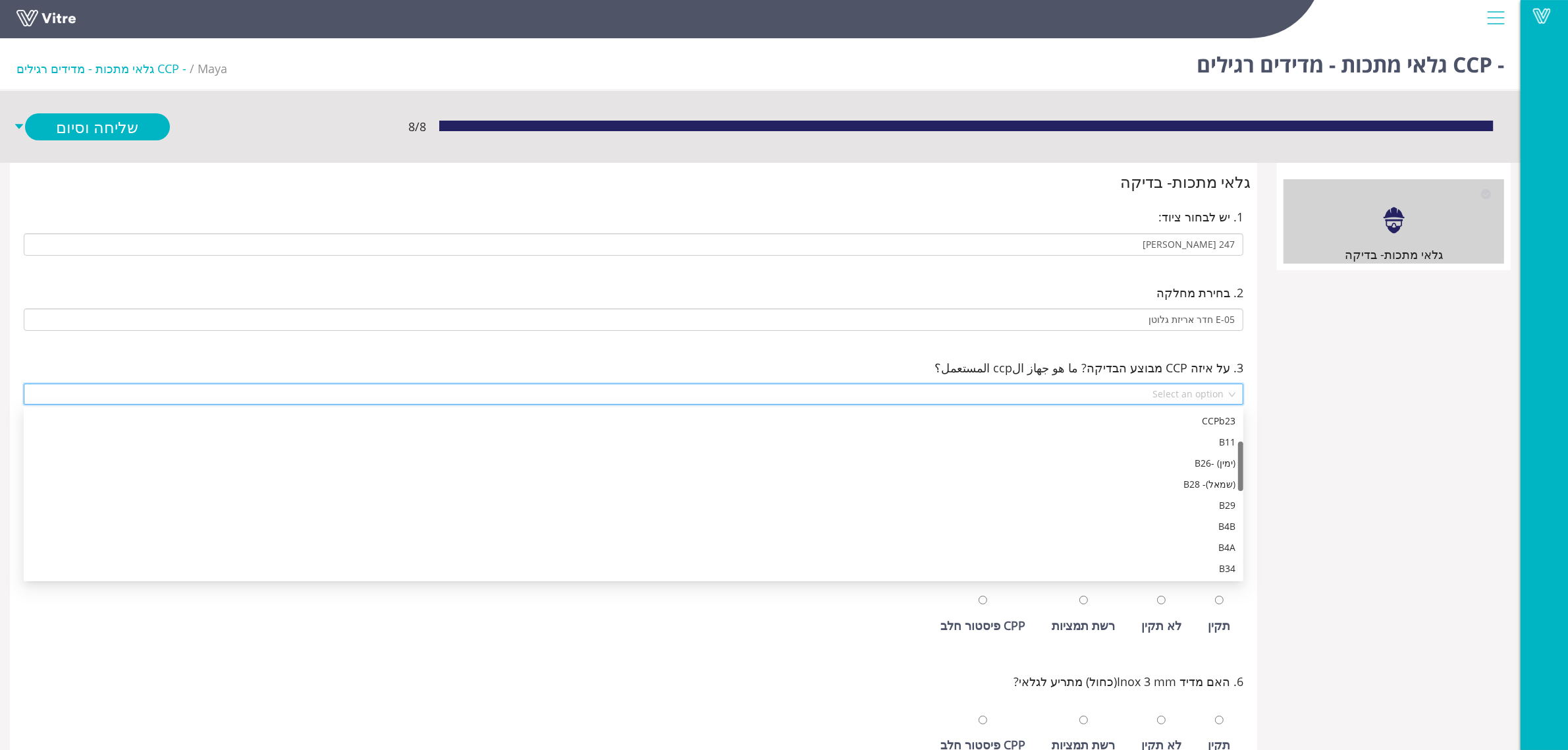
scroll to position [106, 0]
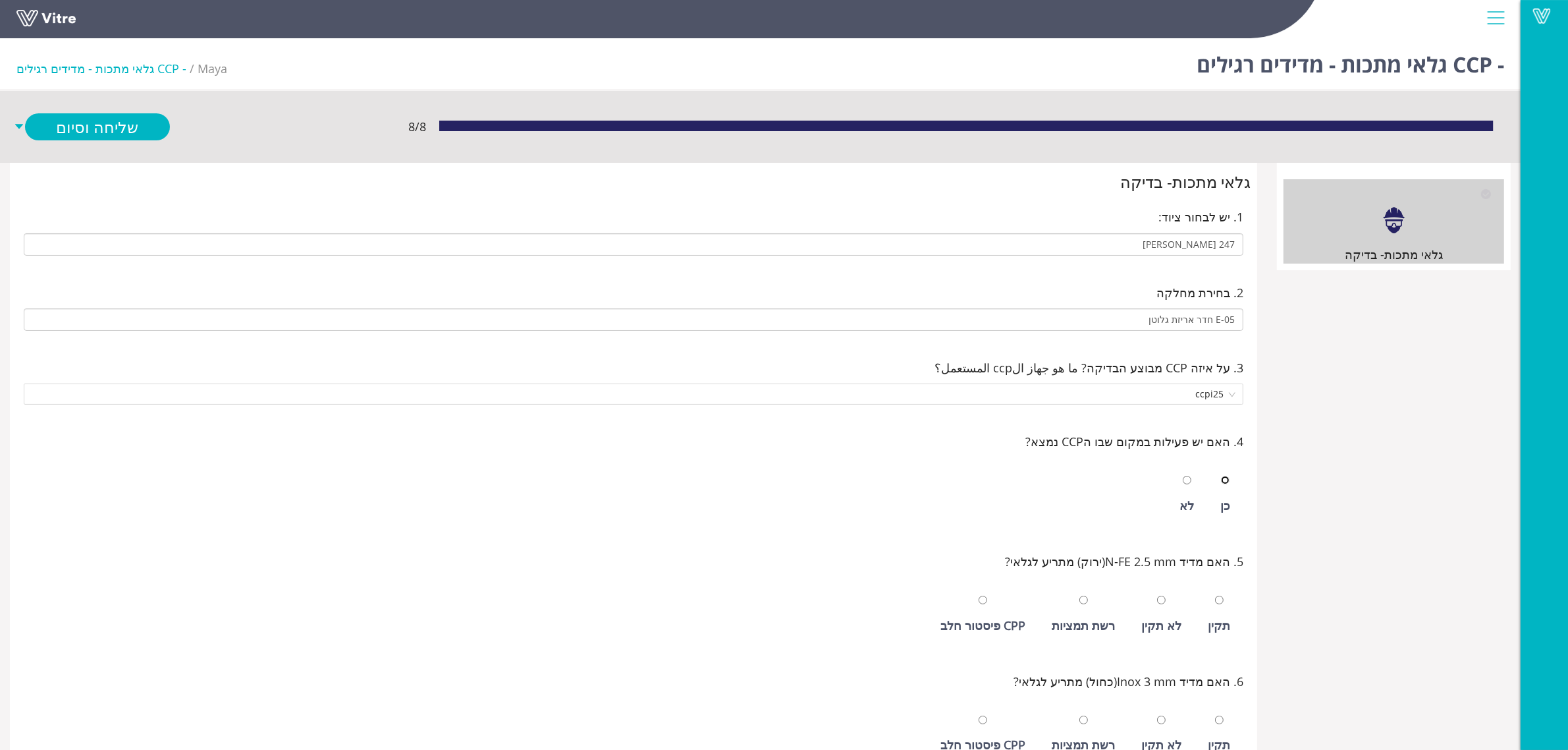
click at [1221, 476] on input "radio" at bounding box center [1225, 480] width 8 height 8
radio input "true"
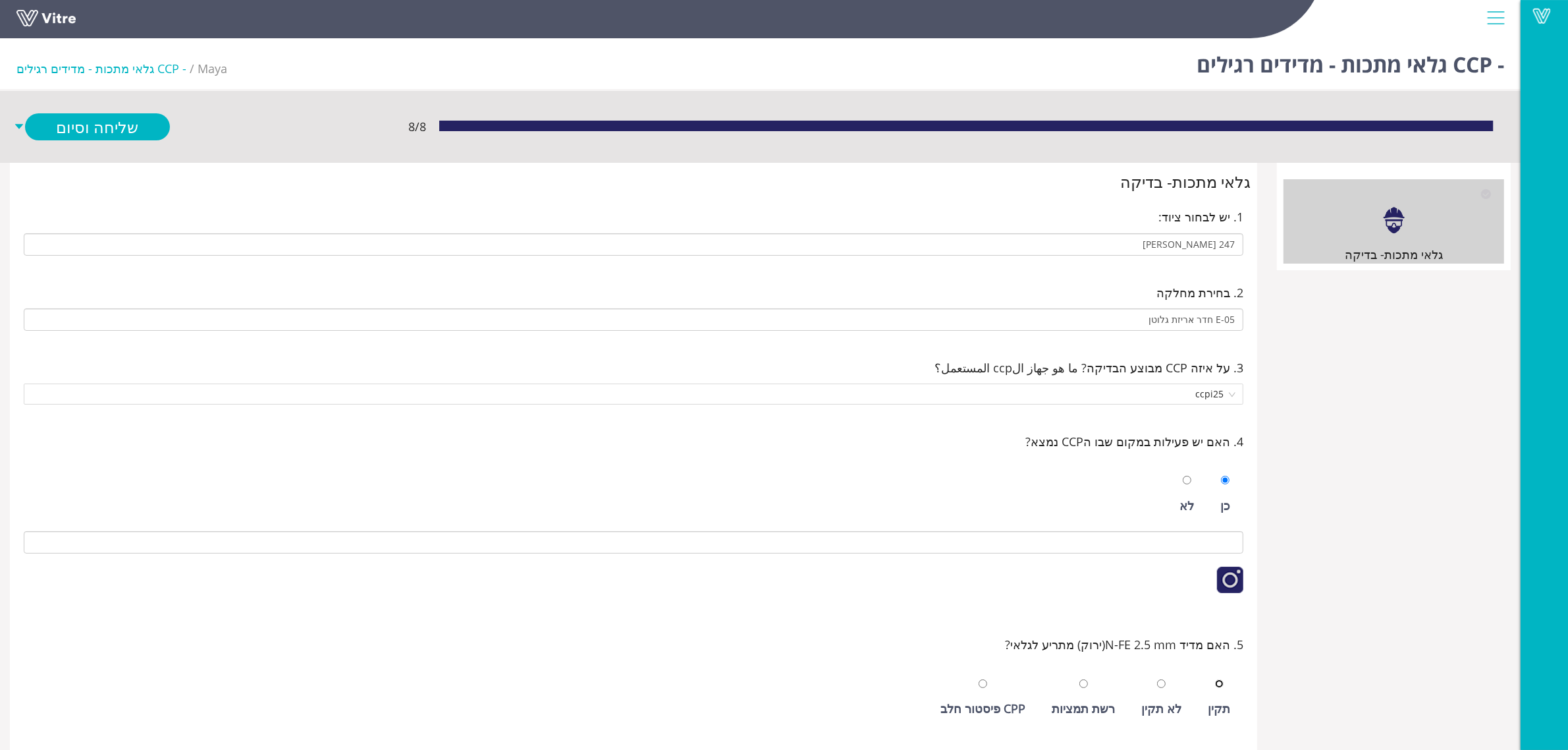
click at [1215, 679] on input "radio" at bounding box center [1220, 683] width 8 height 8
radio input "true"
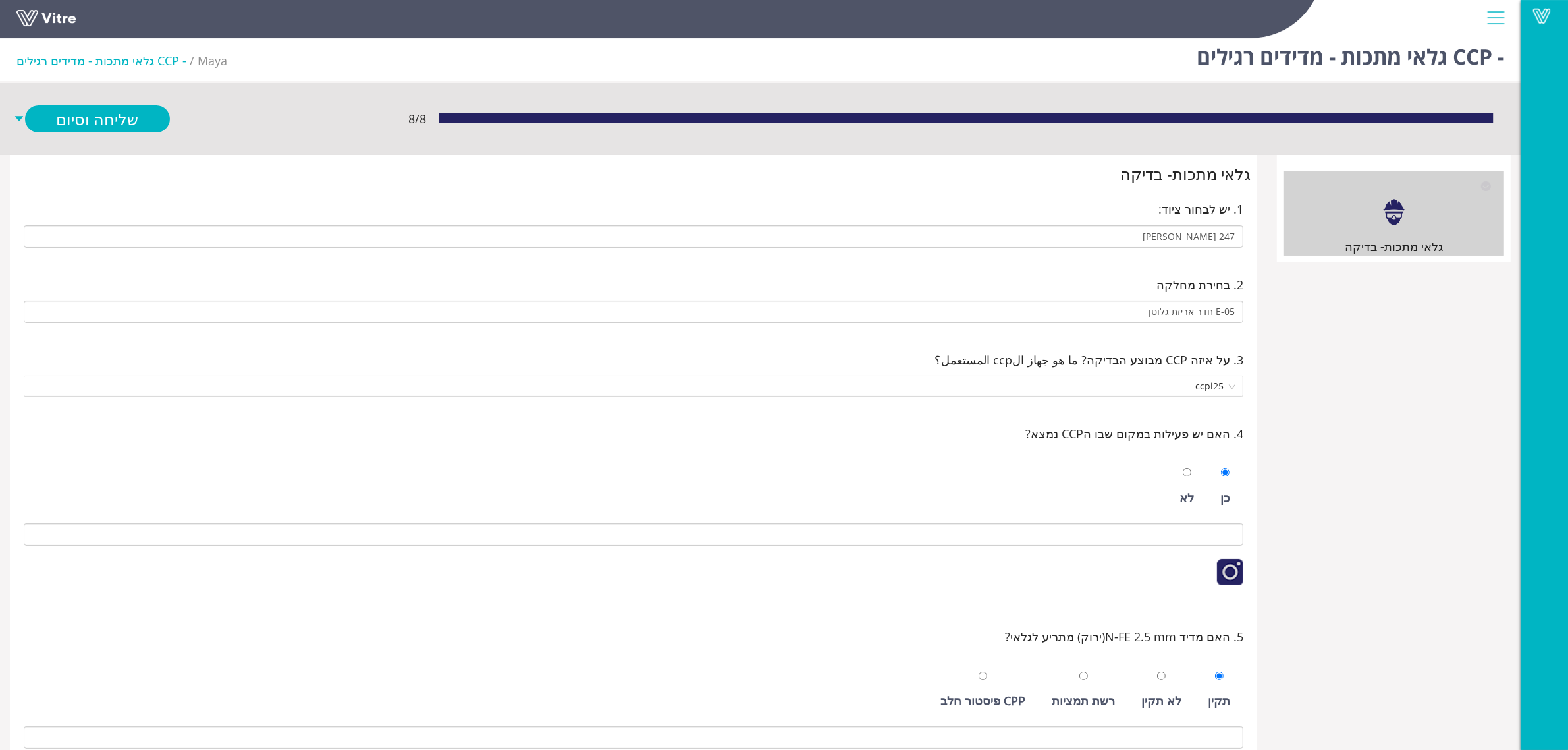
scroll to position [412, 0]
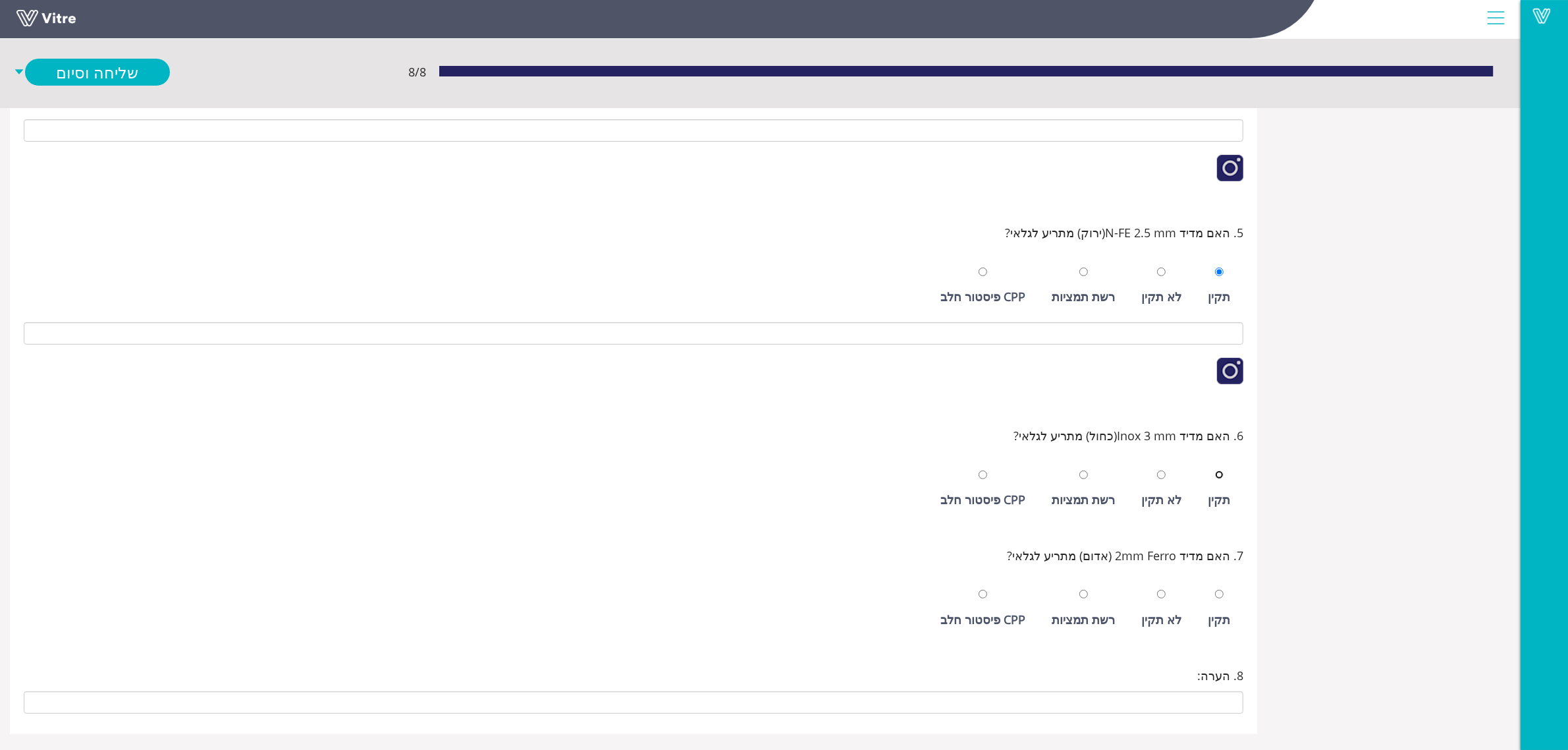
click at [1215, 471] on input "radio" at bounding box center [1220, 475] width 8 height 8
radio input "true"
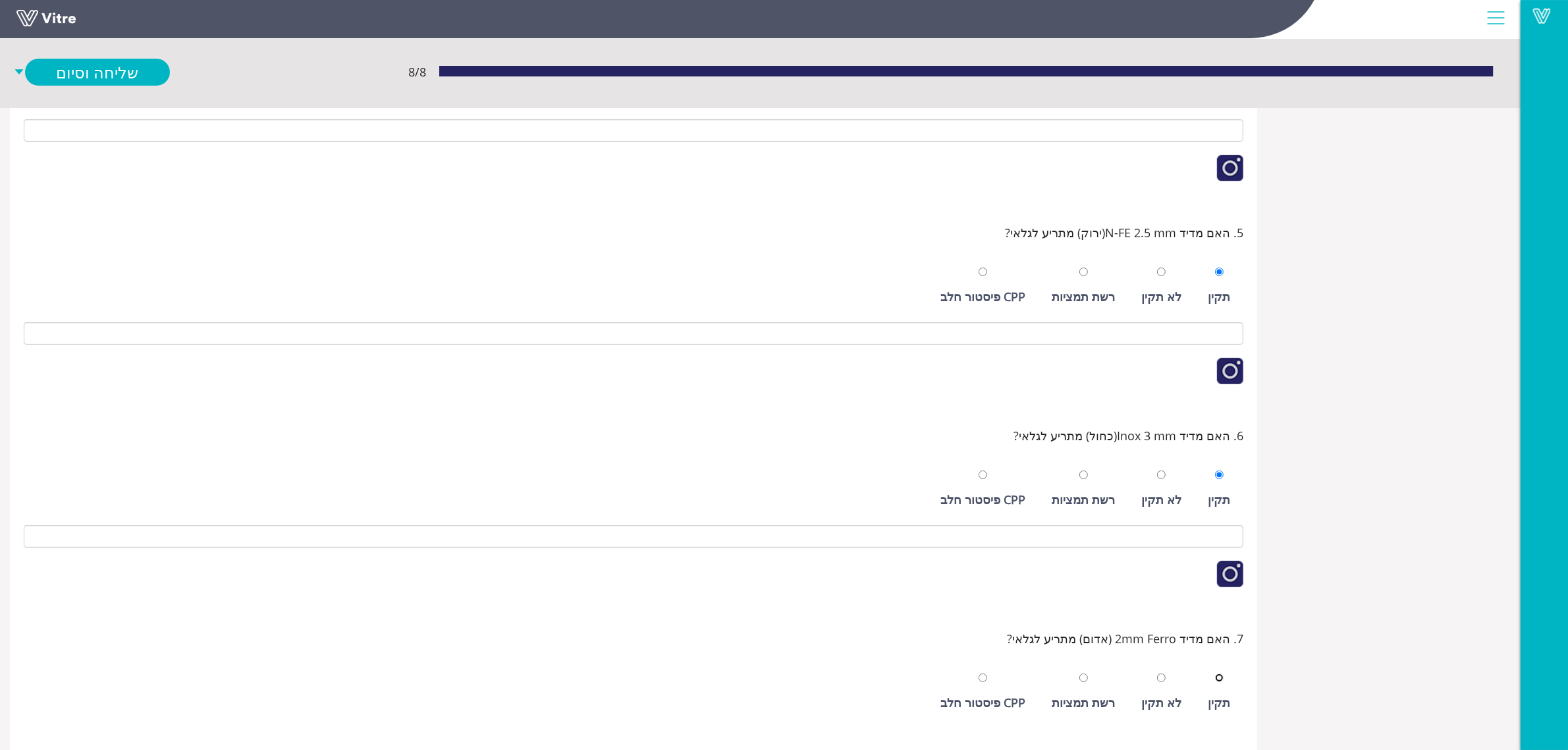
click at [1215, 674] on input "radio" at bounding box center [1220, 678] width 8 height 8
radio input "true"
click at [79, 97] on link "שלח ופתח חדש" at bounding box center [97, 100] width 145 height 27
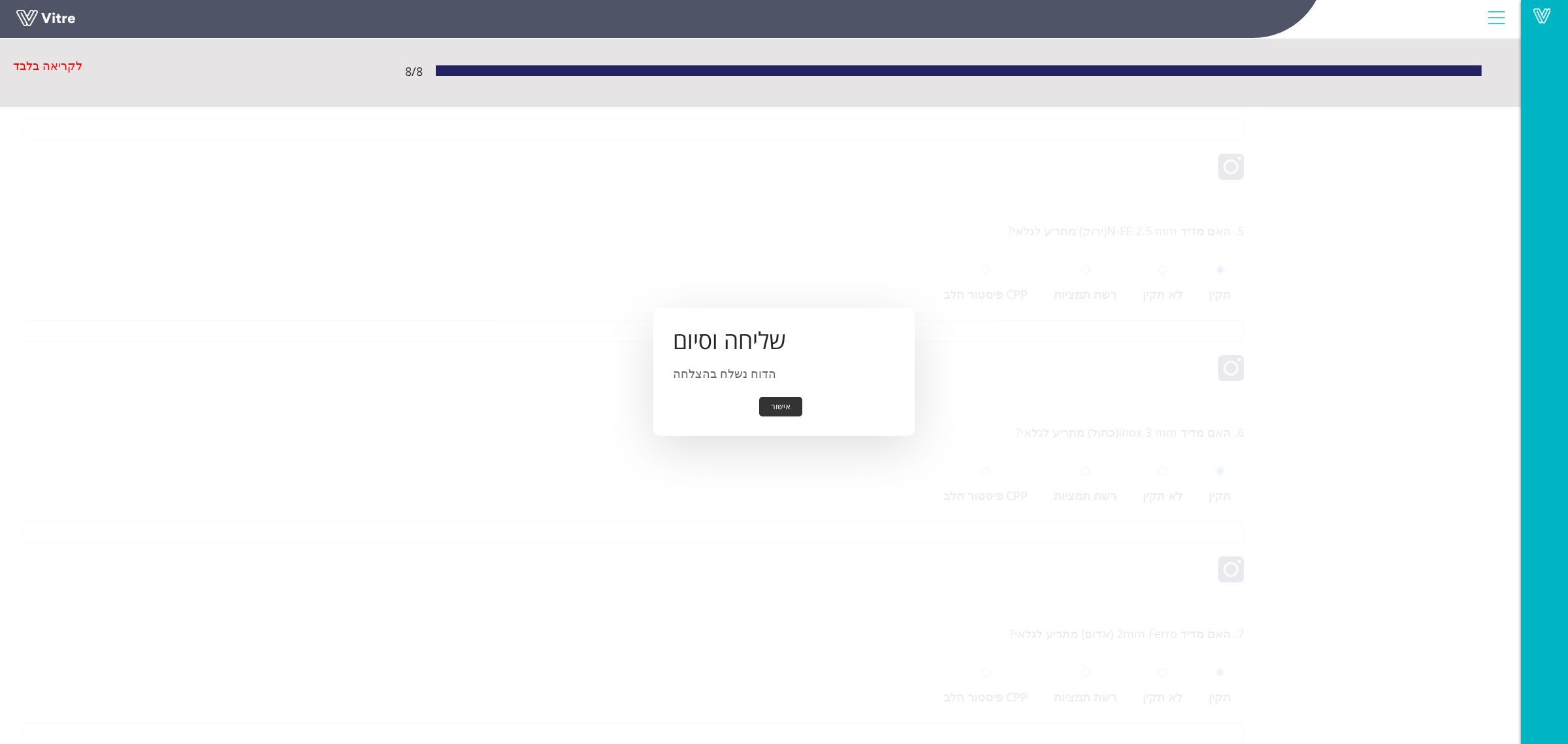
click at [782, 404] on button "אישור" at bounding box center [781, 406] width 43 height 20
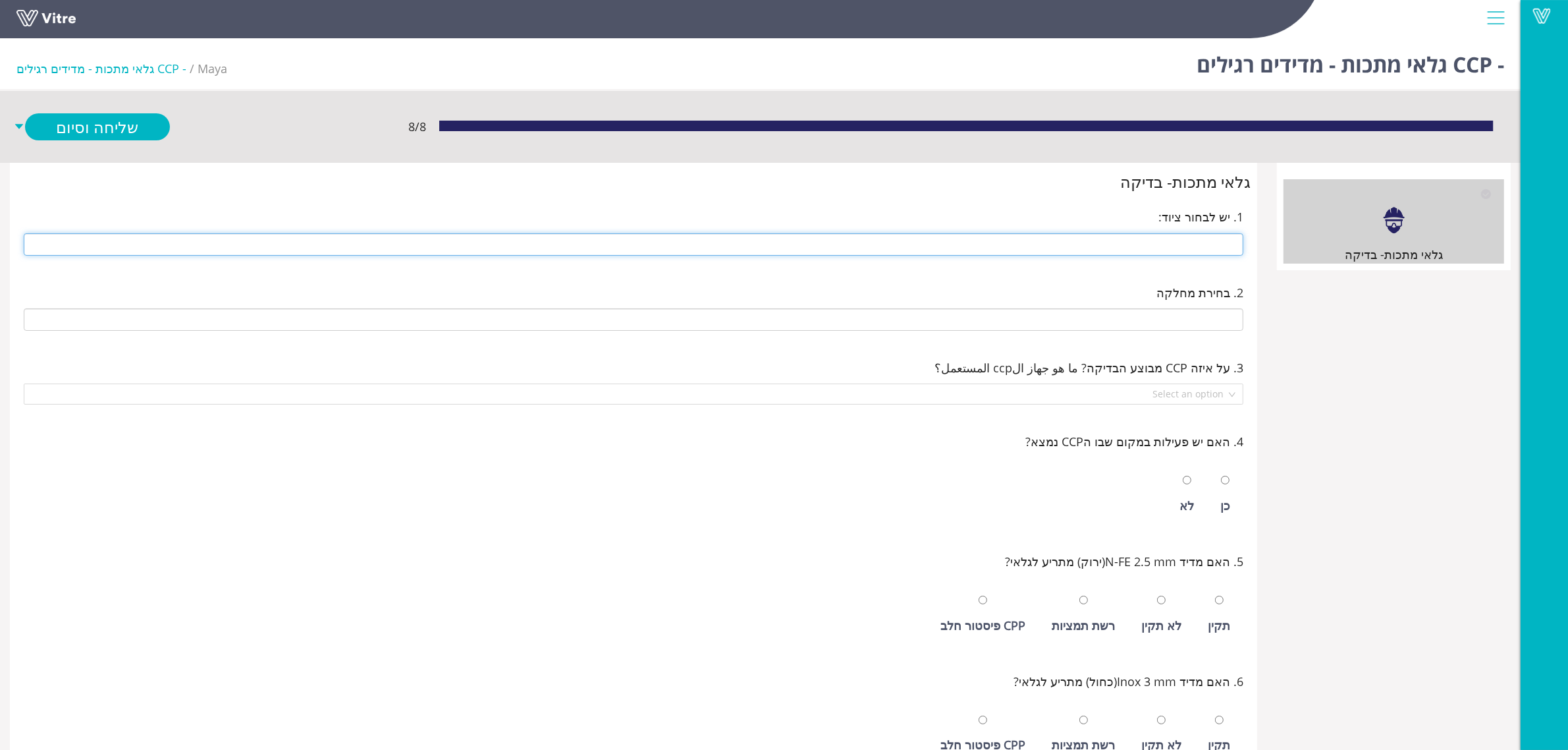
click at [1031, 238] on input "text" at bounding box center [633, 244] width 1220 height 22
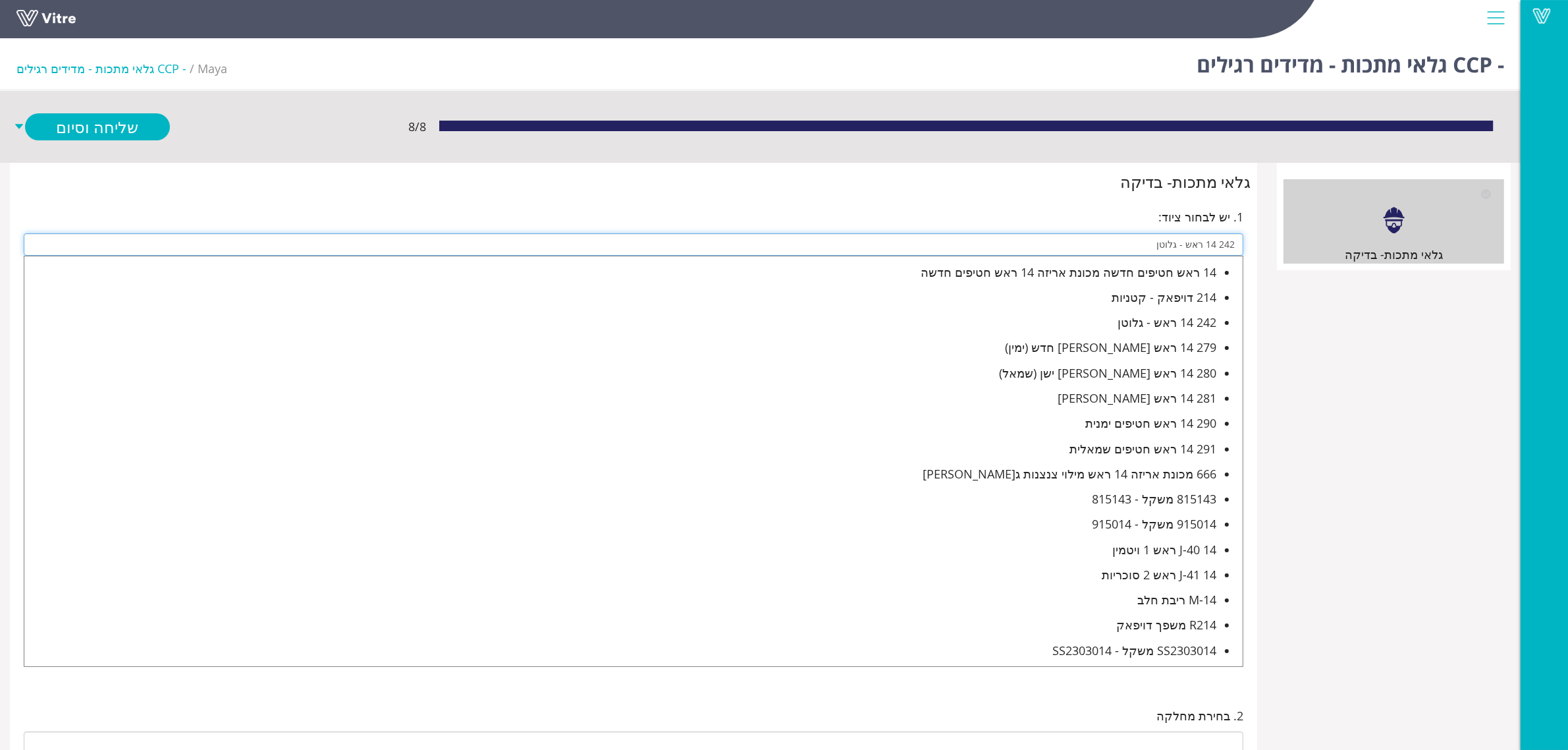
type input "242 14 ראש - גלוטן"
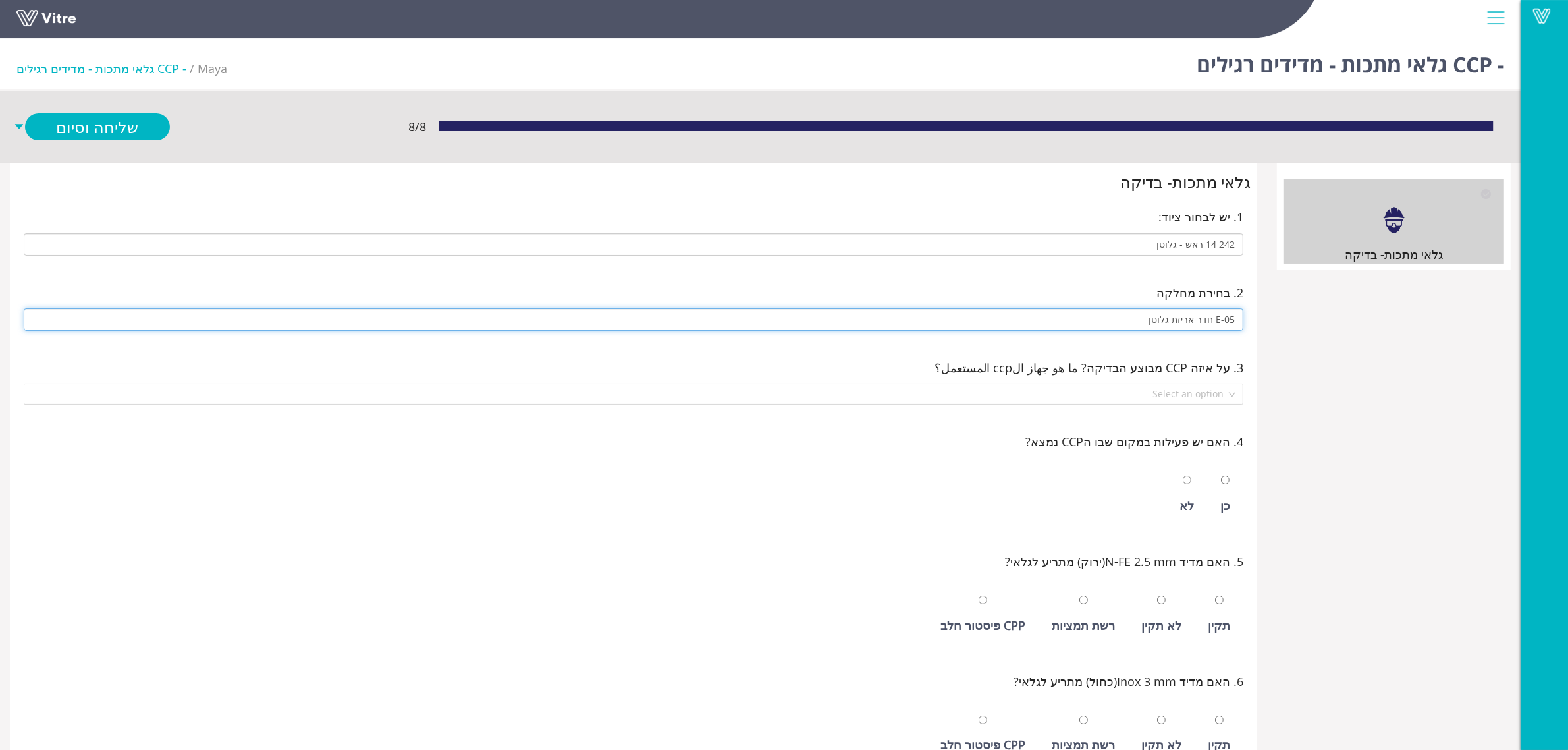
type input "E-05 חדר אריזת גלוטן"
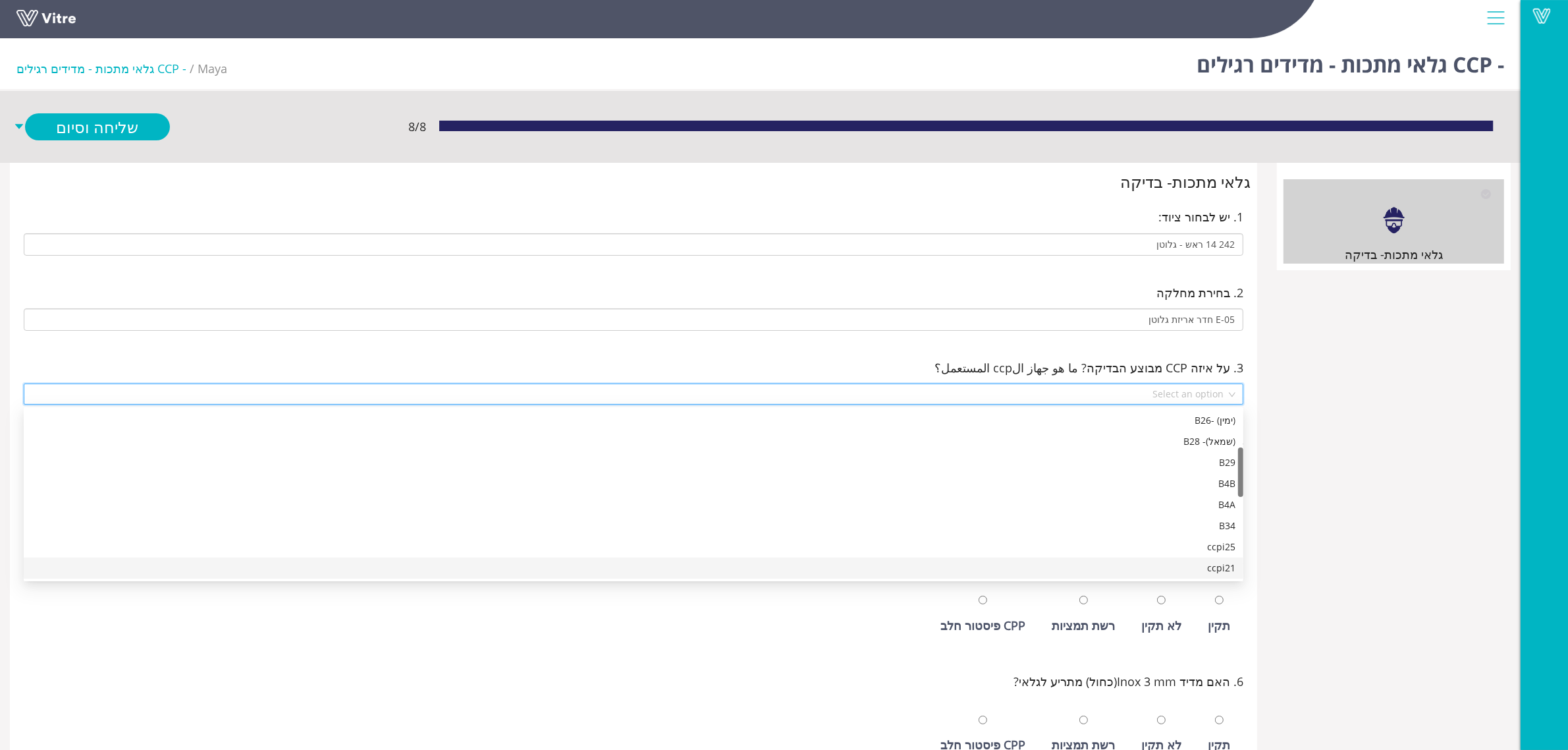
scroll to position [147, 0]
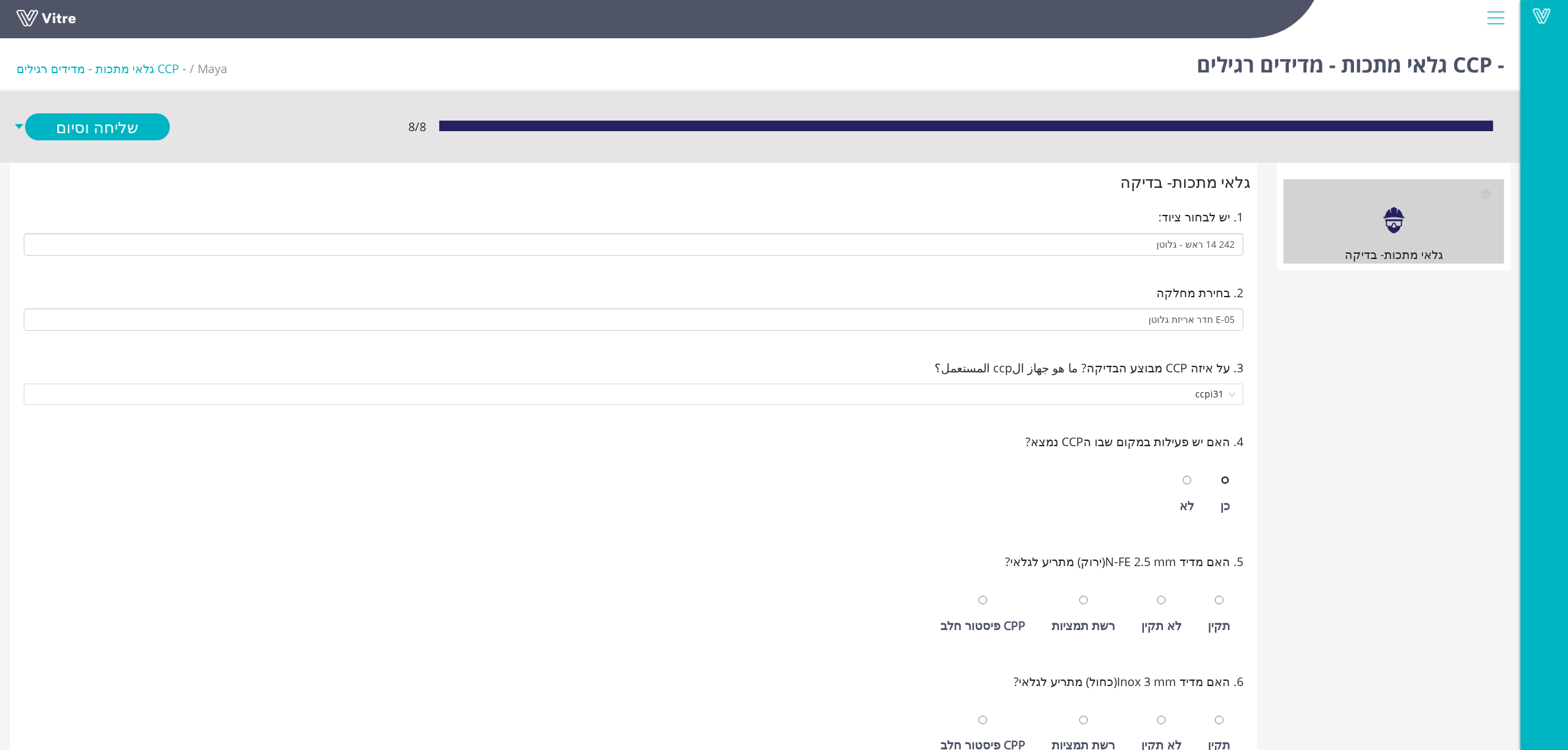
click at [1221, 476] on input "radio" at bounding box center [1225, 480] width 8 height 8
radio input "true"
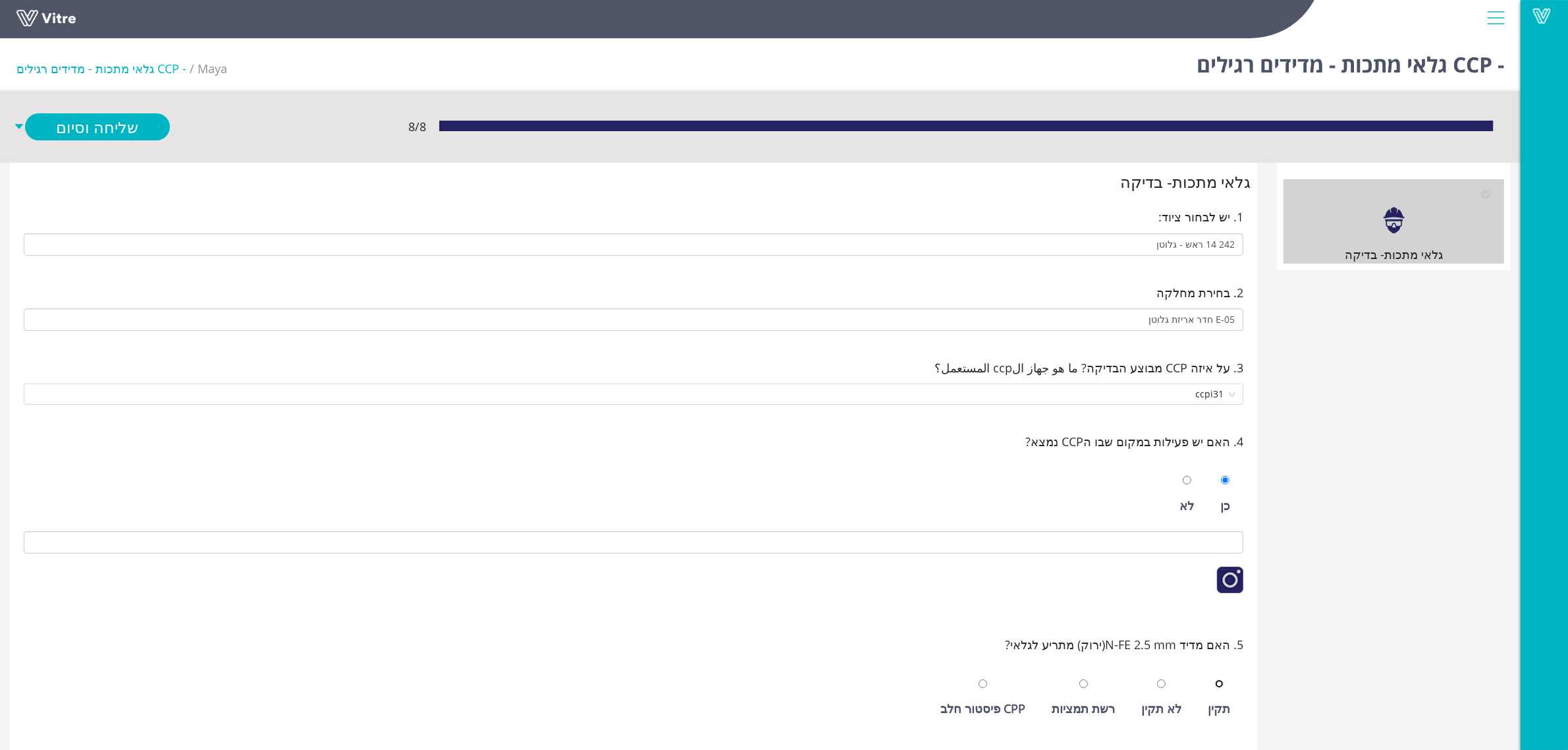
click at [1215, 679] on input "radio" at bounding box center [1220, 683] width 8 height 8
radio input "true"
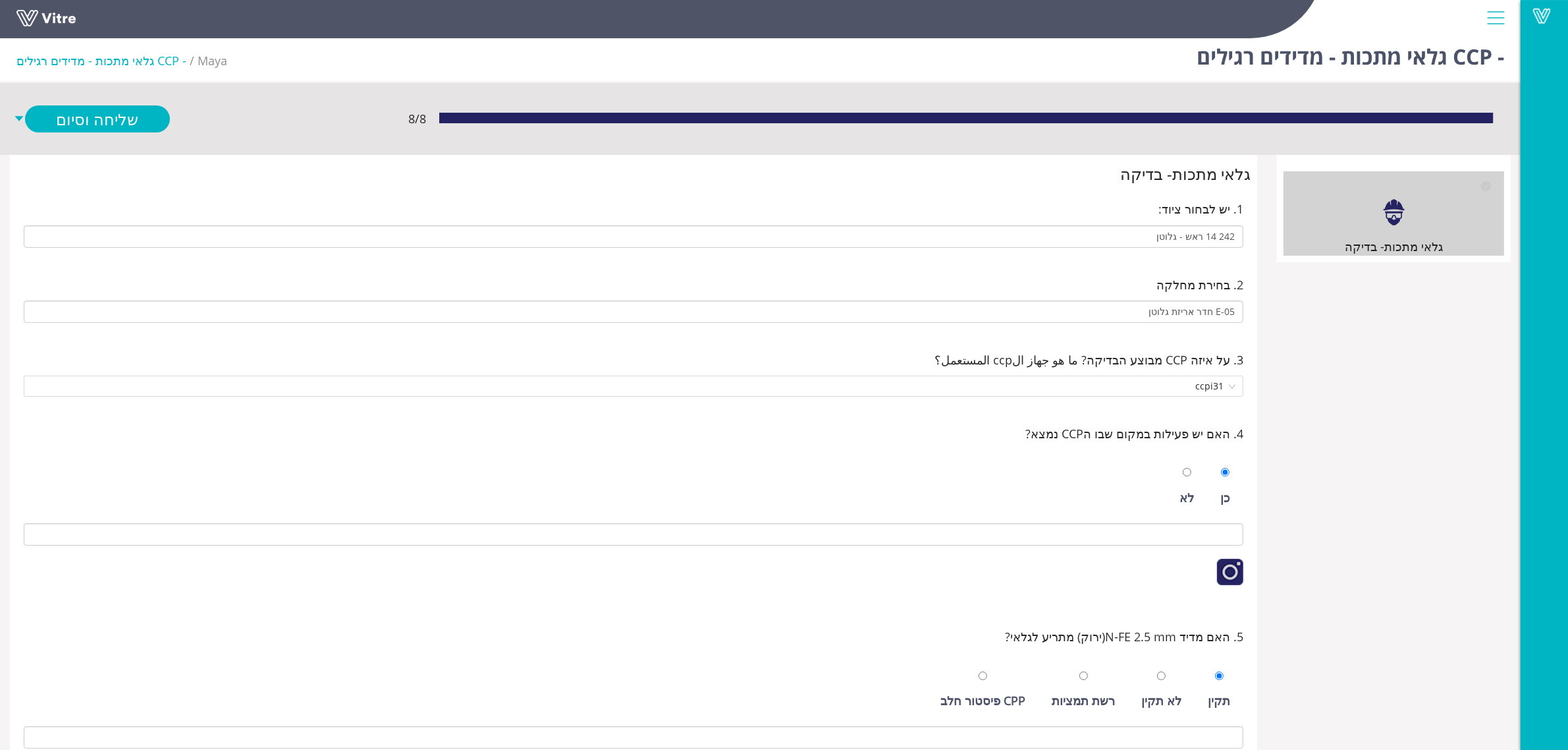
scroll to position [412, 0]
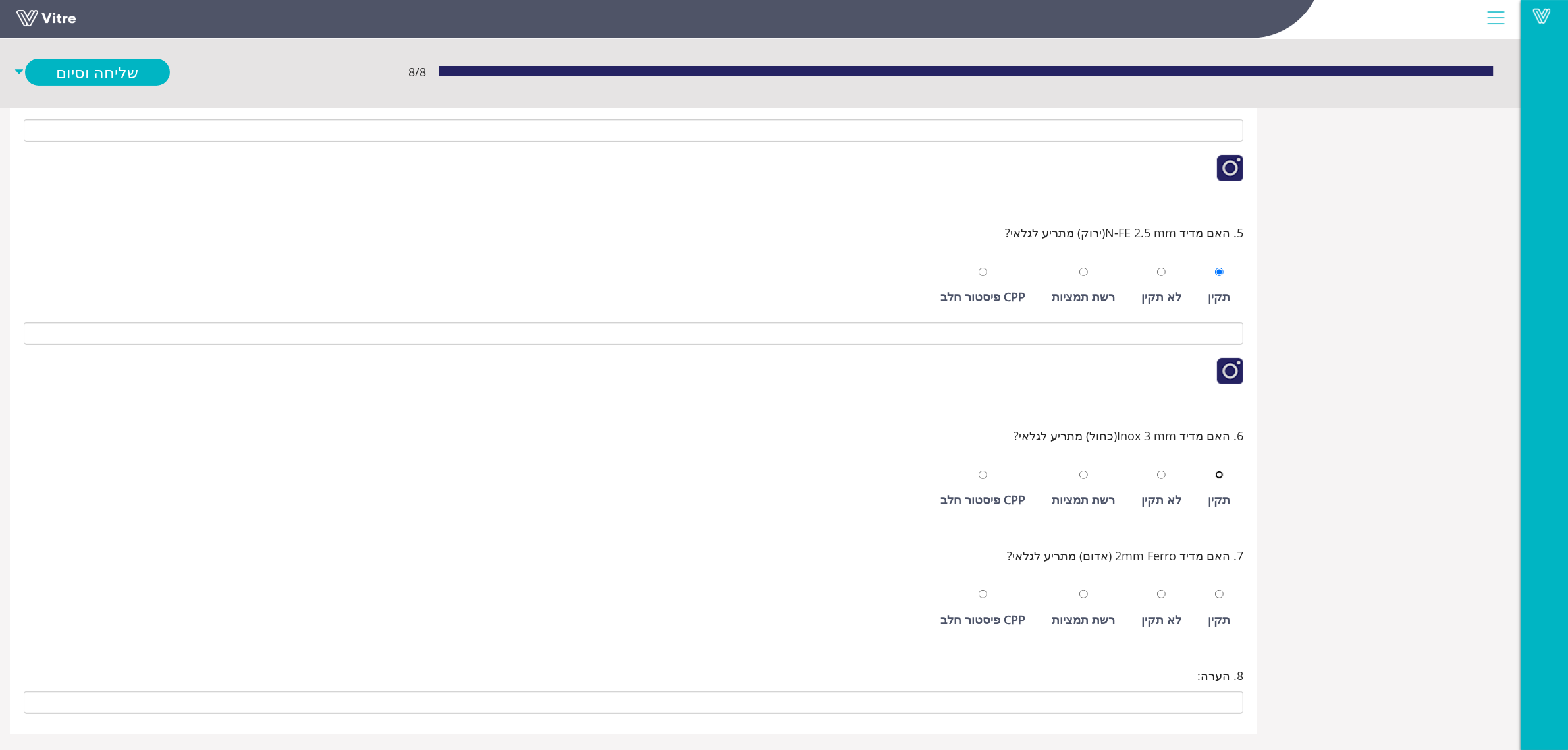
click at [1215, 471] on input "radio" at bounding box center [1220, 475] width 8 height 8
radio input "true"
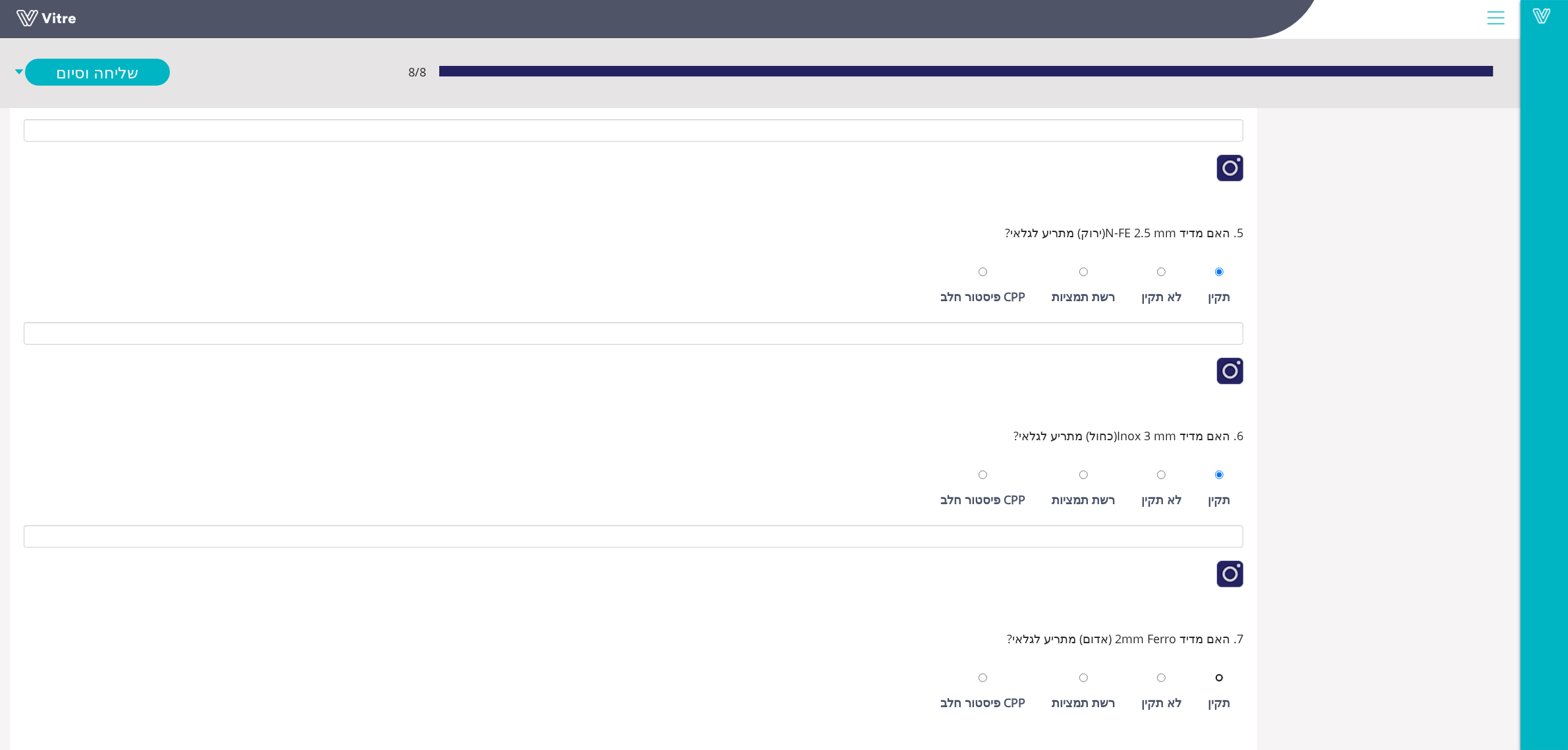
click at [1215, 674] on input "radio" at bounding box center [1220, 678] width 8 height 8
radio input "true"
click at [106, 68] on link "שליחה וסיום" at bounding box center [97, 72] width 145 height 27
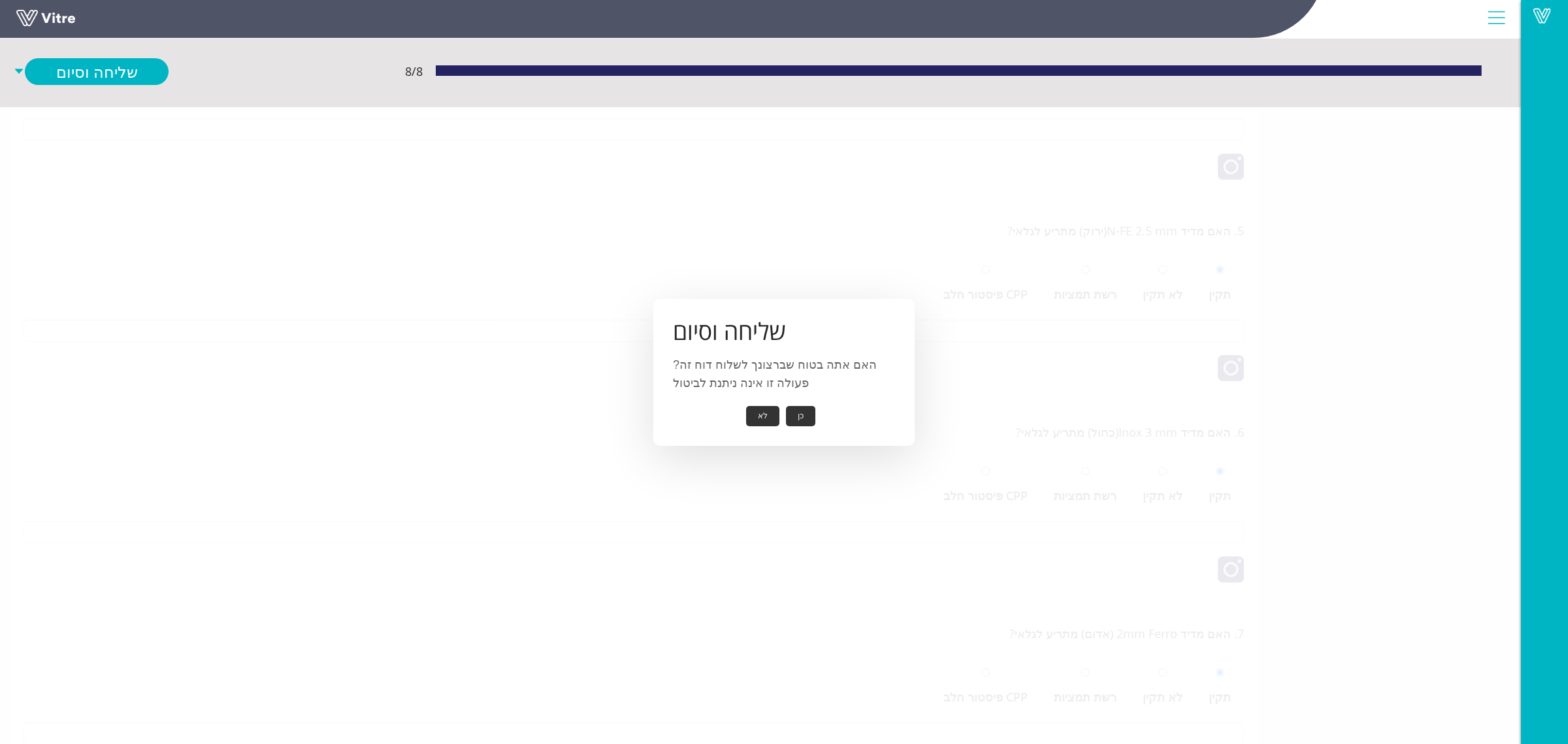
click at [799, 414] on button "כן" at bounding box center [801, 415] width 30 height 20
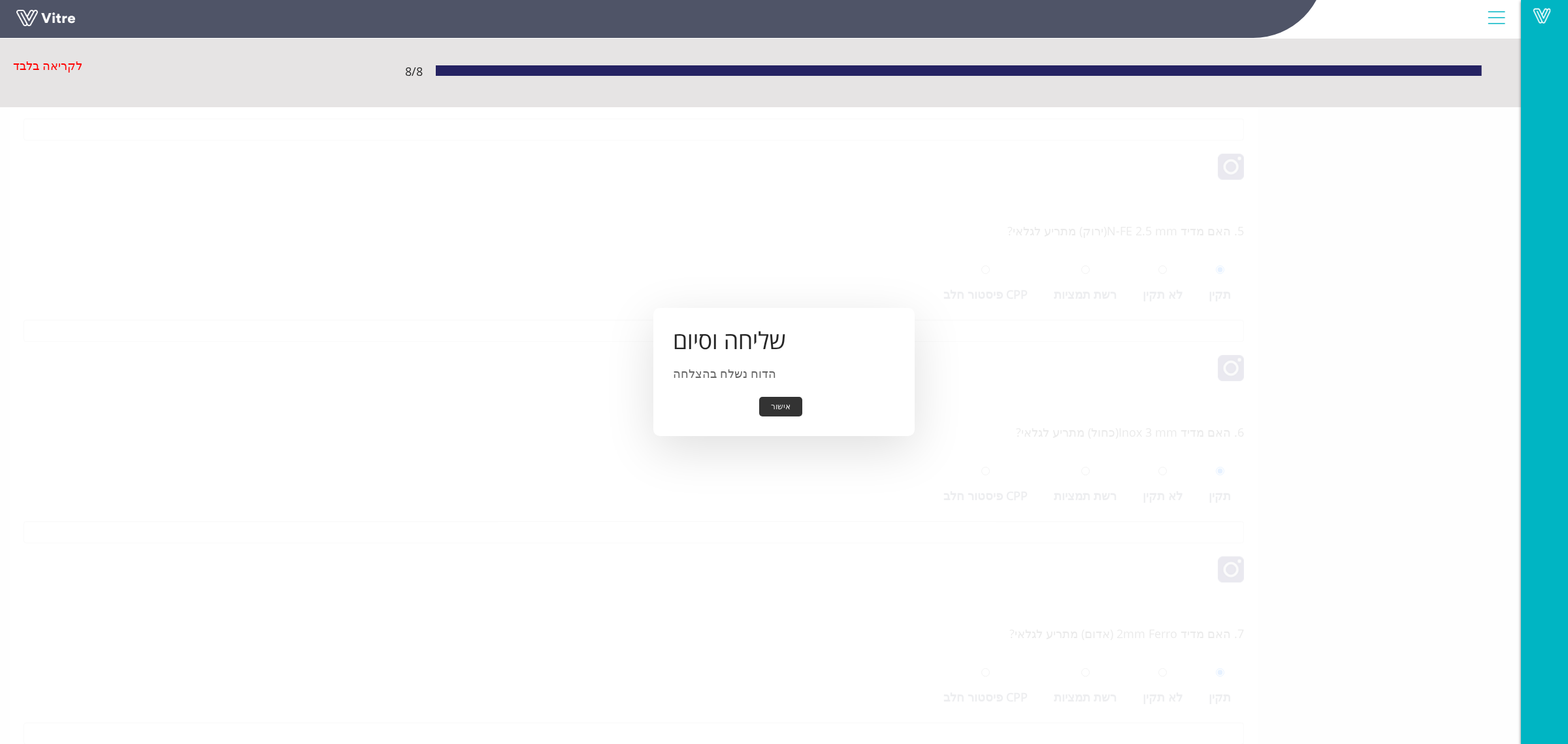
click at [773, 414] on button "אישור" at bounding box center [781, 406] width 43 height 20
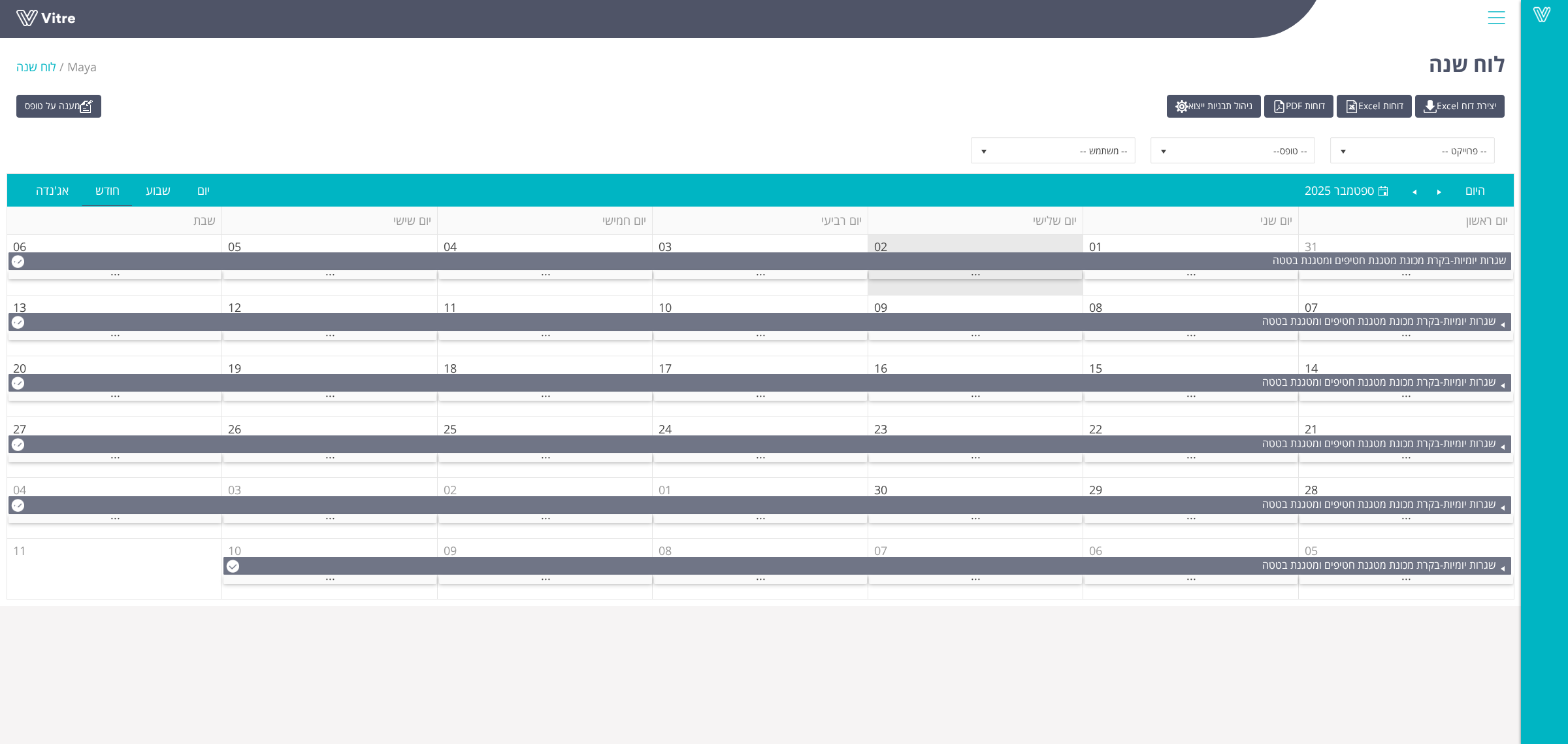
click at [1006, 276] on div "..." at bounding box center [975, 275] width 213 height 8
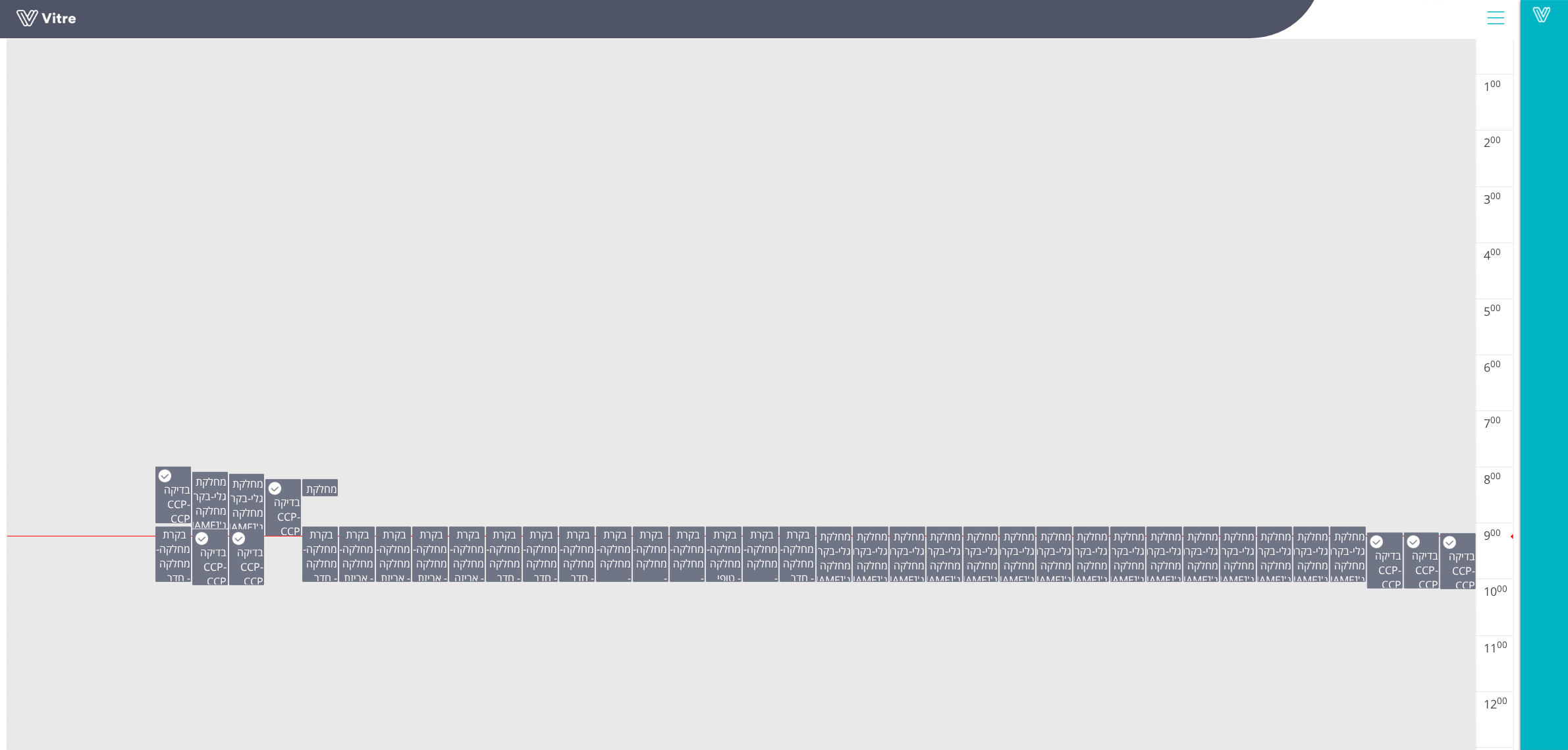
scroll to position [247, 0]
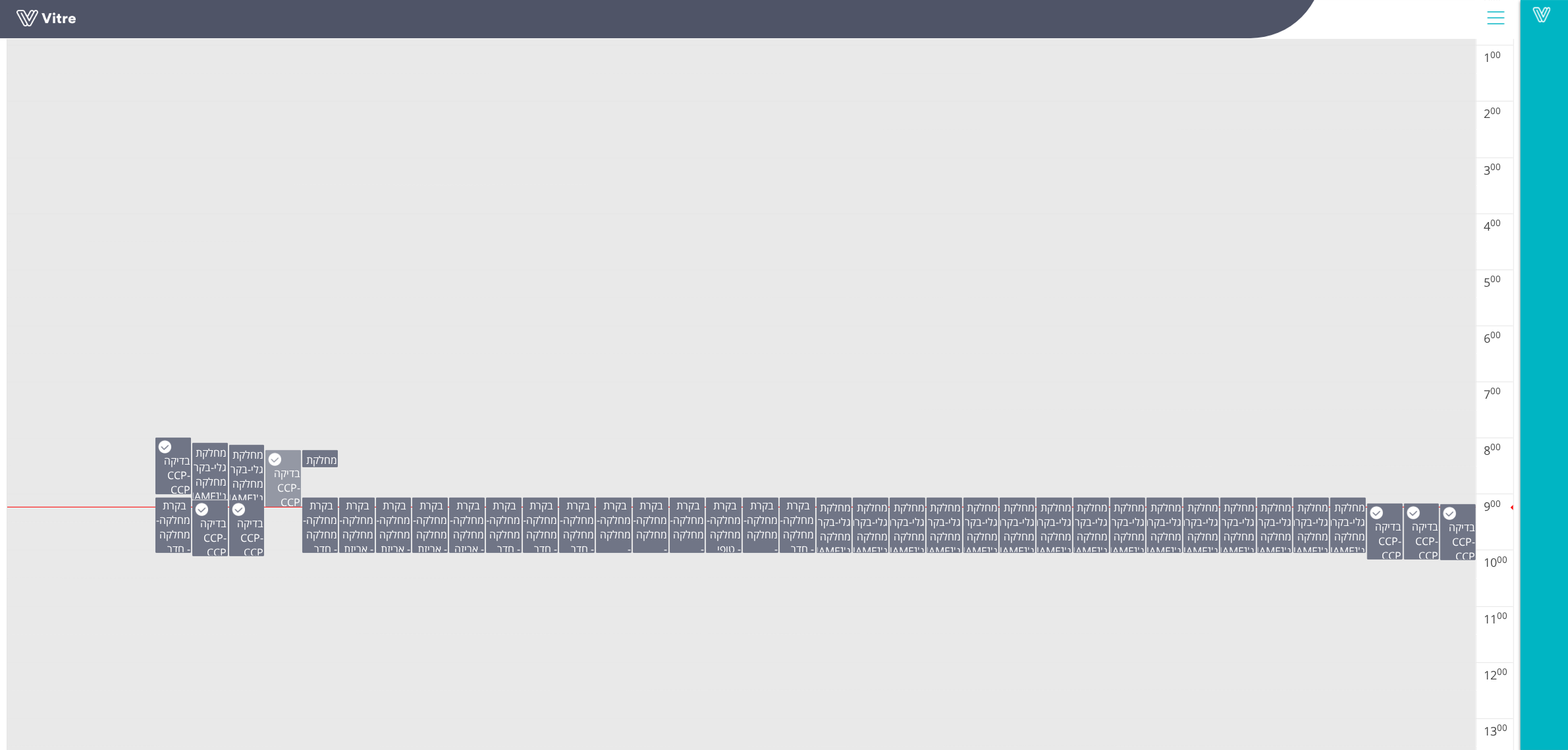
click at [280, 486] on span "בדיקה CCP" at bounding box center [287, 481] width 26 height 29
click at [176, 472] on span "בדיקה CCP" at bounding box center [177, 468] width 26 height 29
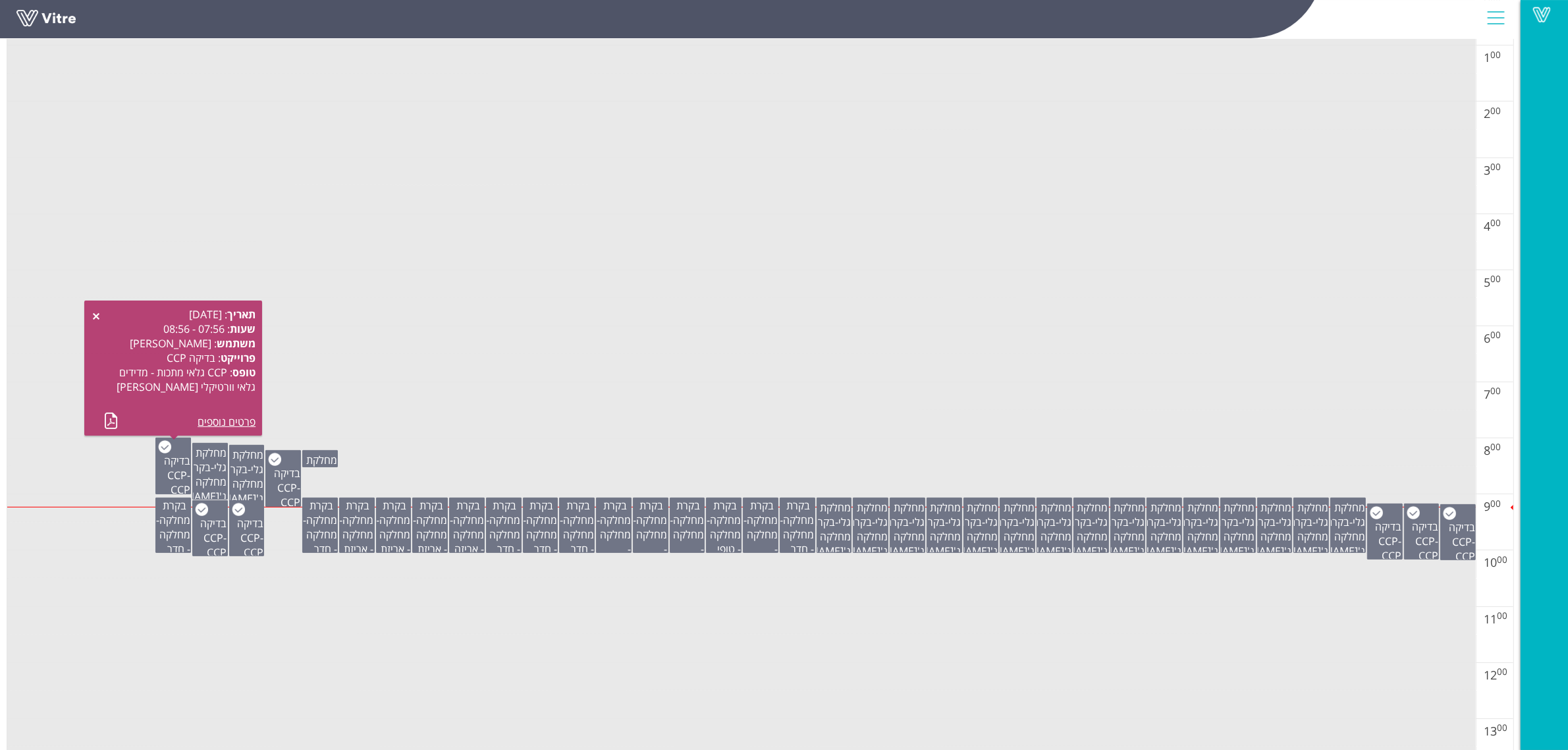
click at [391, 415] on td at bounding box center [741, 424] width 1469 height 28
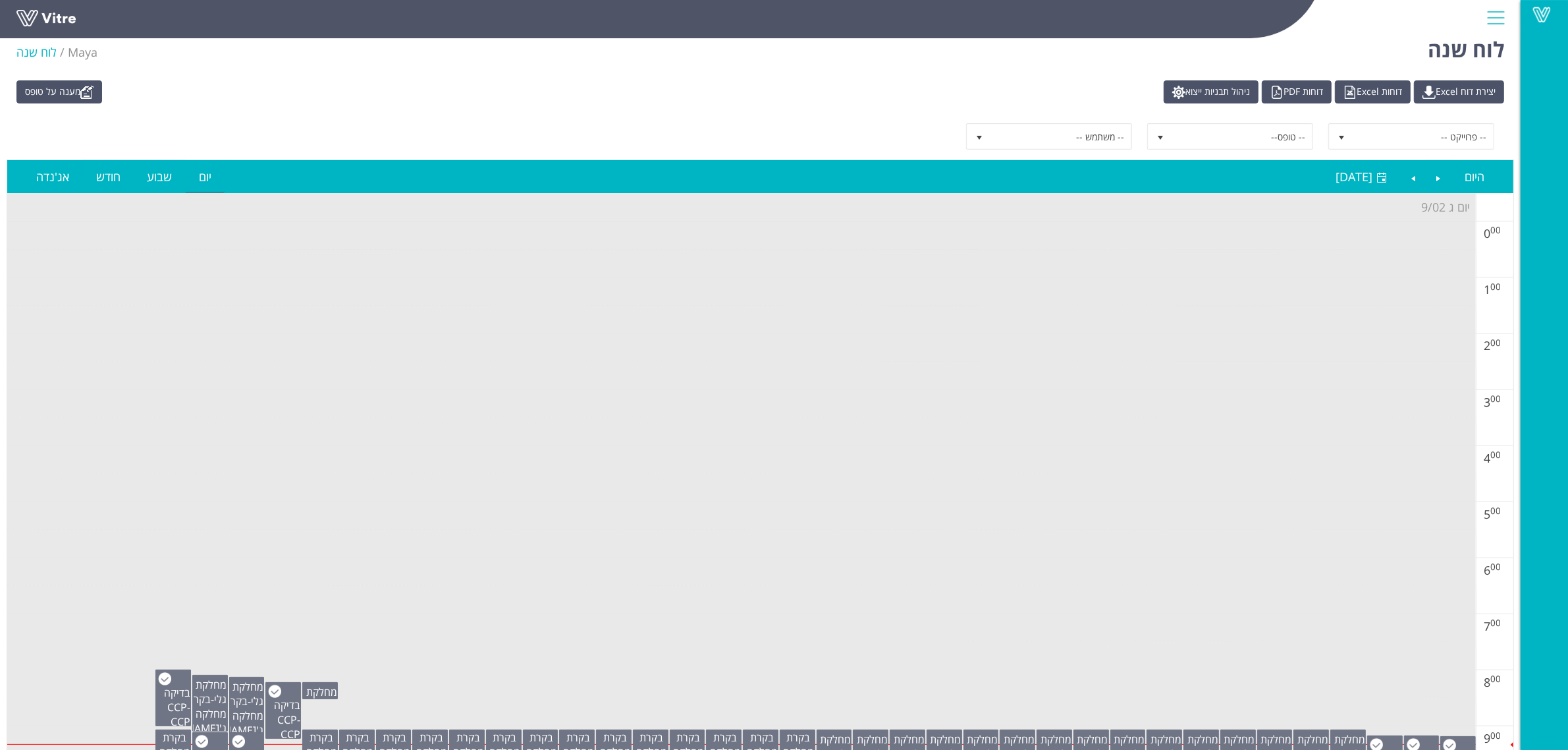
scroll to position [0, 0]
